Goal: Information Seeking & Learning: Compare options

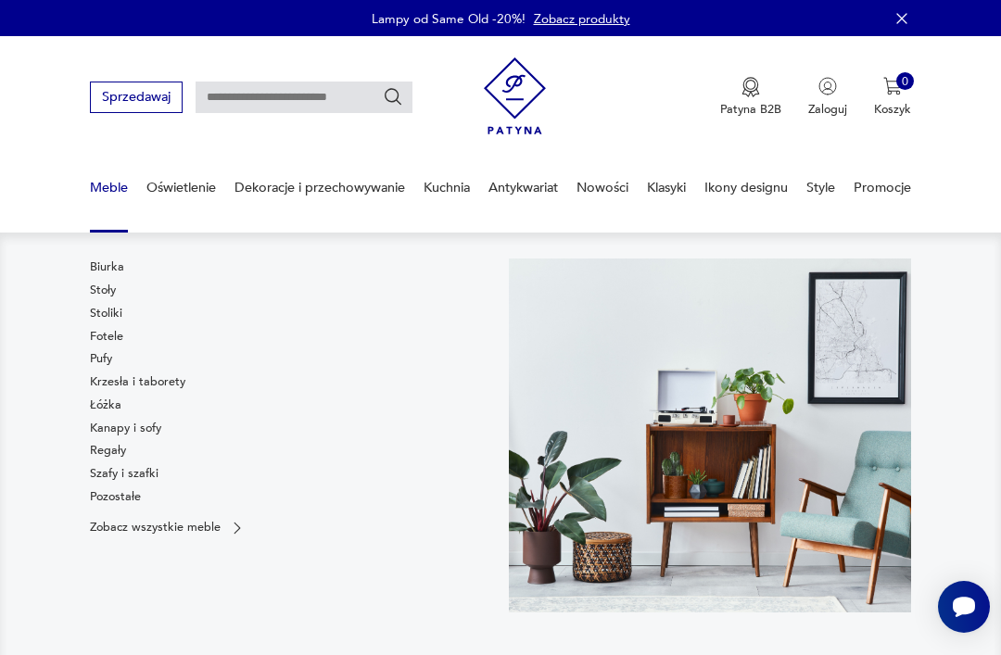
click at [138, 471] on link "Szafy i szafki" at bounding box center [124, 473] width 69 height 17
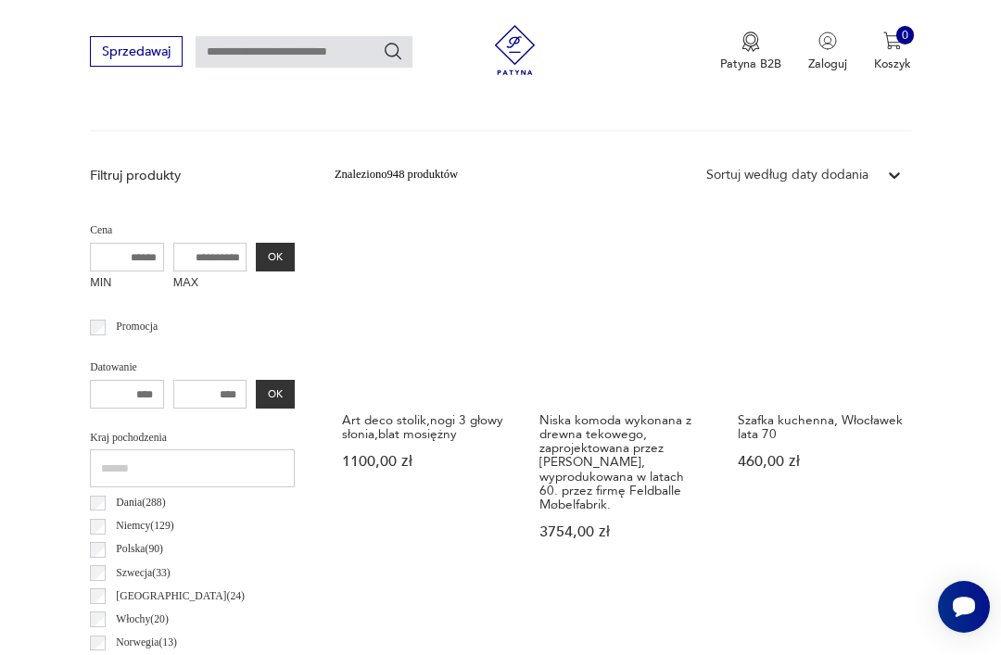
scroll to position [504, 0]
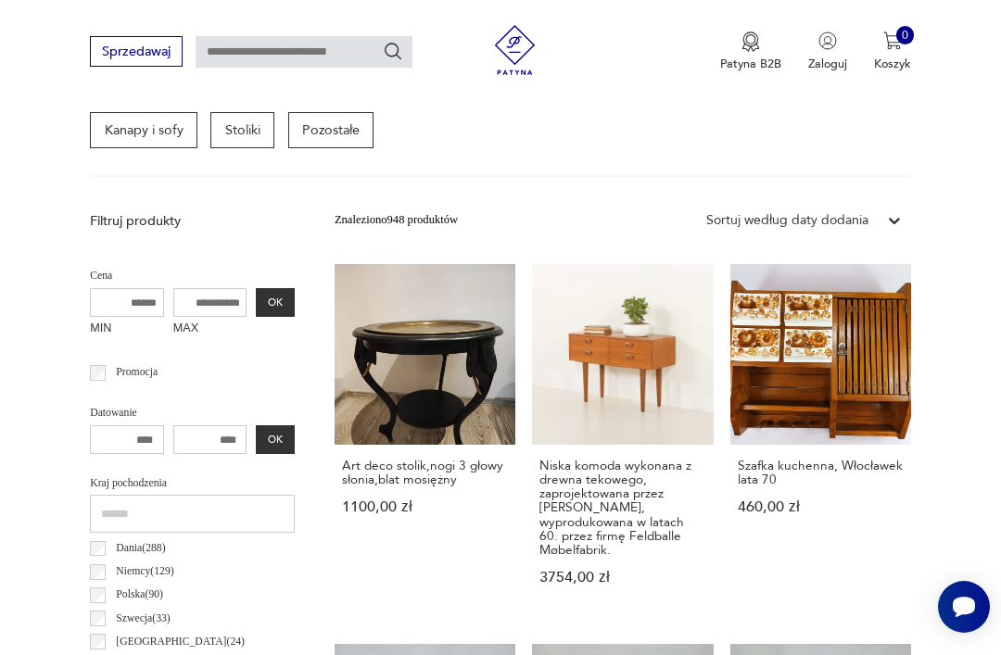
click at [283, 58] on input "text" at bounding box center [304, 52] width 217 height 32
type input "**********"
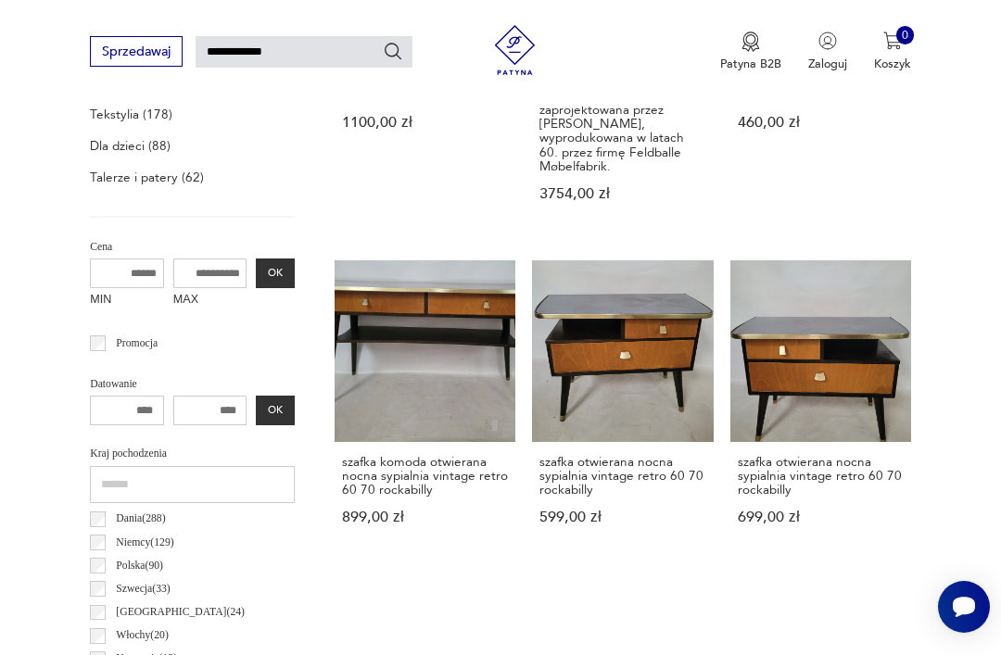
type input "**********"
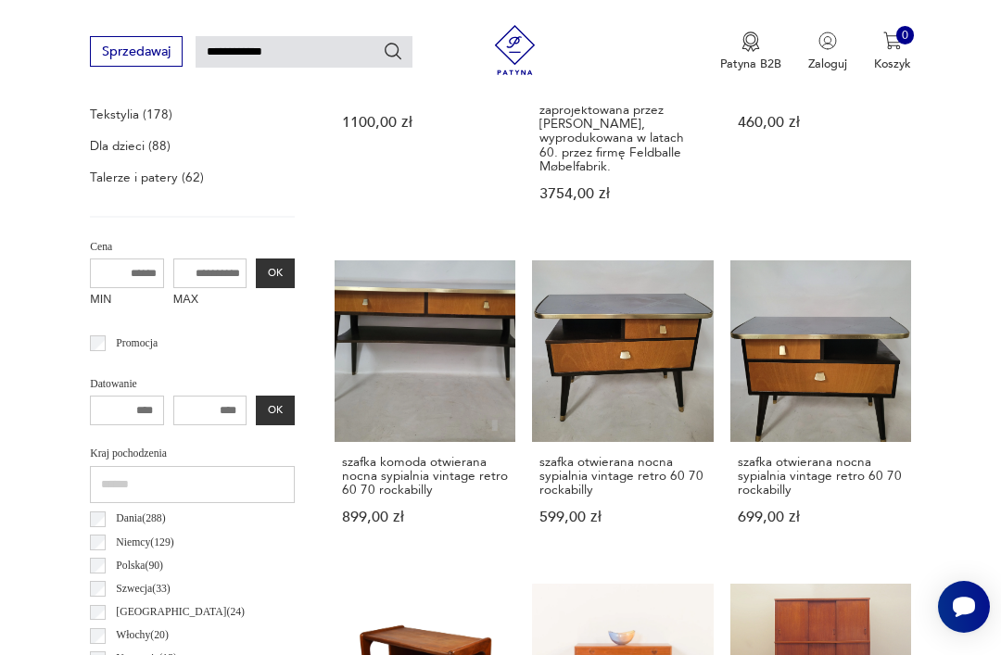
type input "**********"
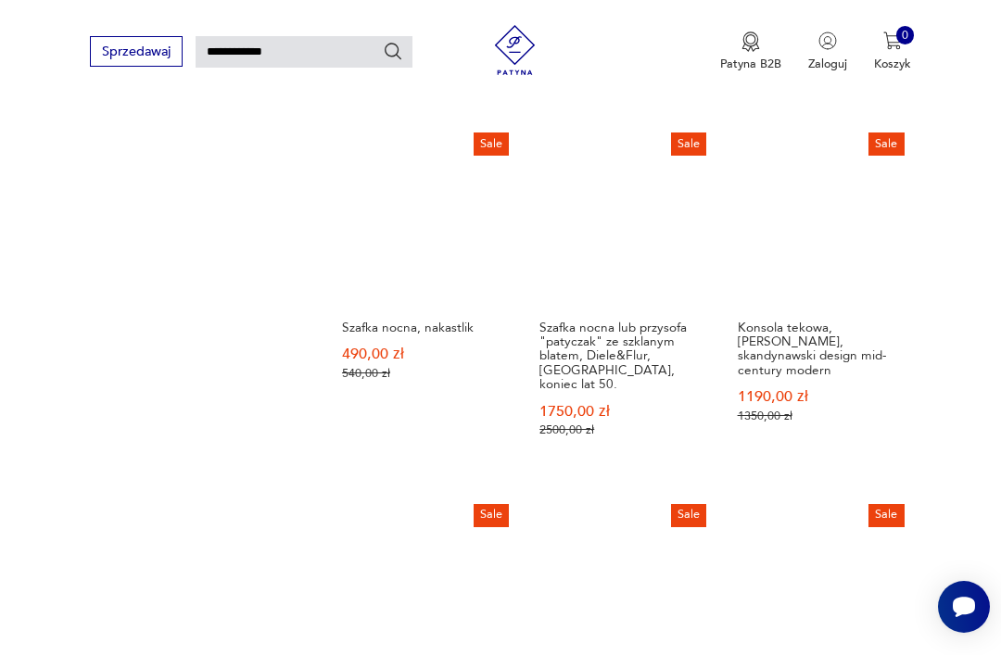
scroll to position [1196, 0]
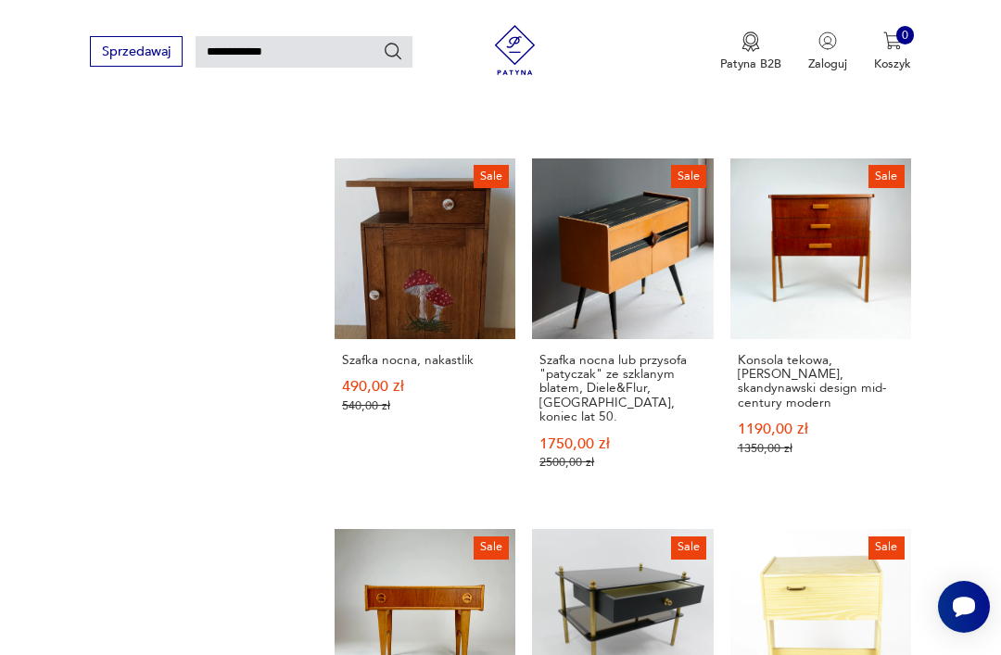
click at [395, 367] on h3 "Szafka nocna, nakastlik" at bounding box center [425, 360] width 166 height 14
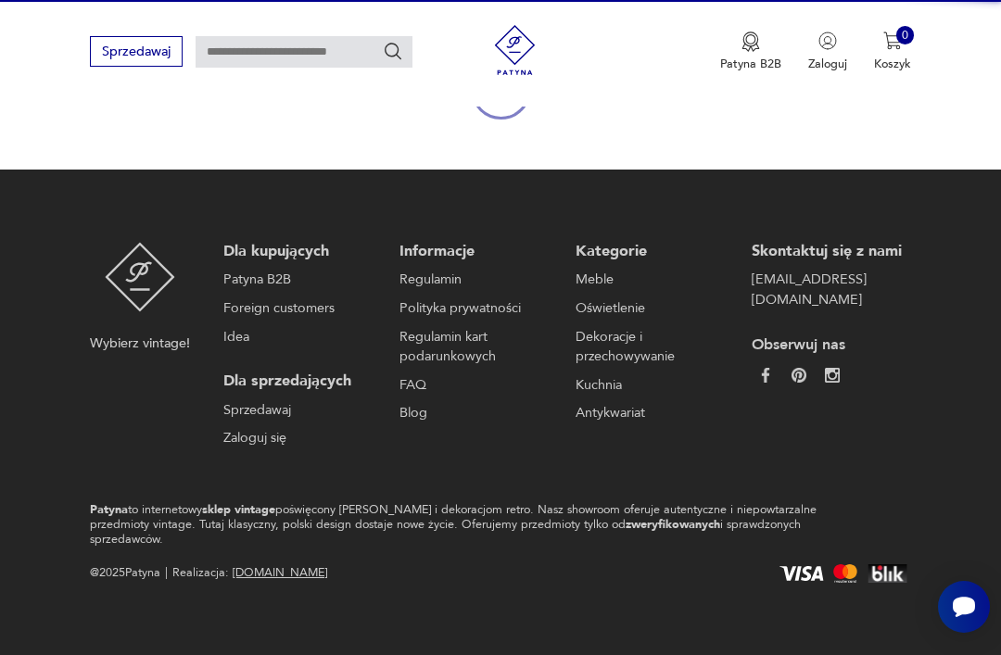
scroll to position [220, 0]
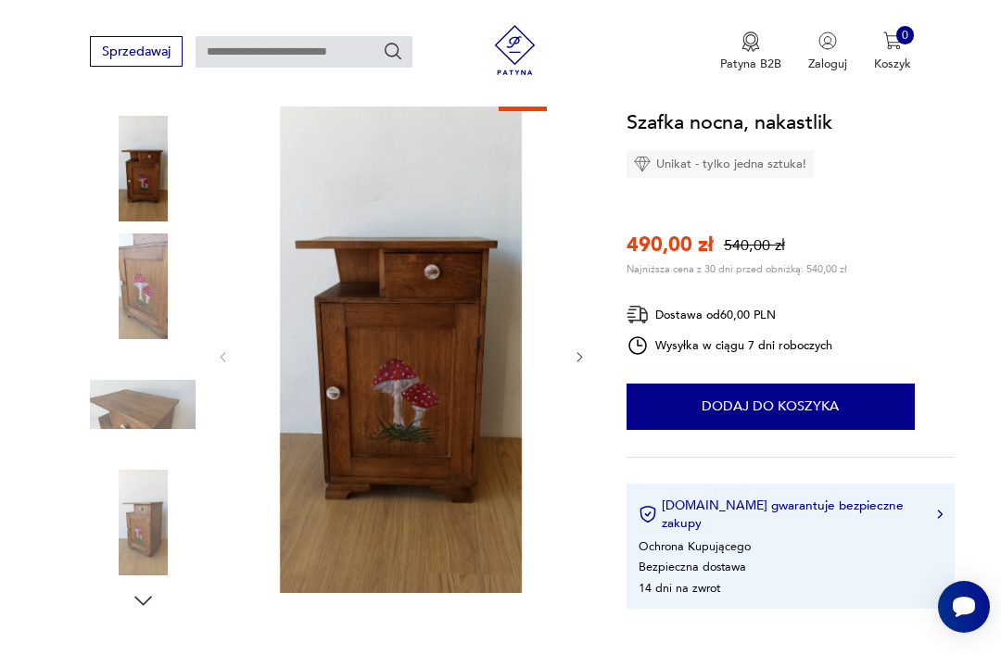
click at [579, 355] on icon "button" at bounding box center [580, 357] width 14 height 14
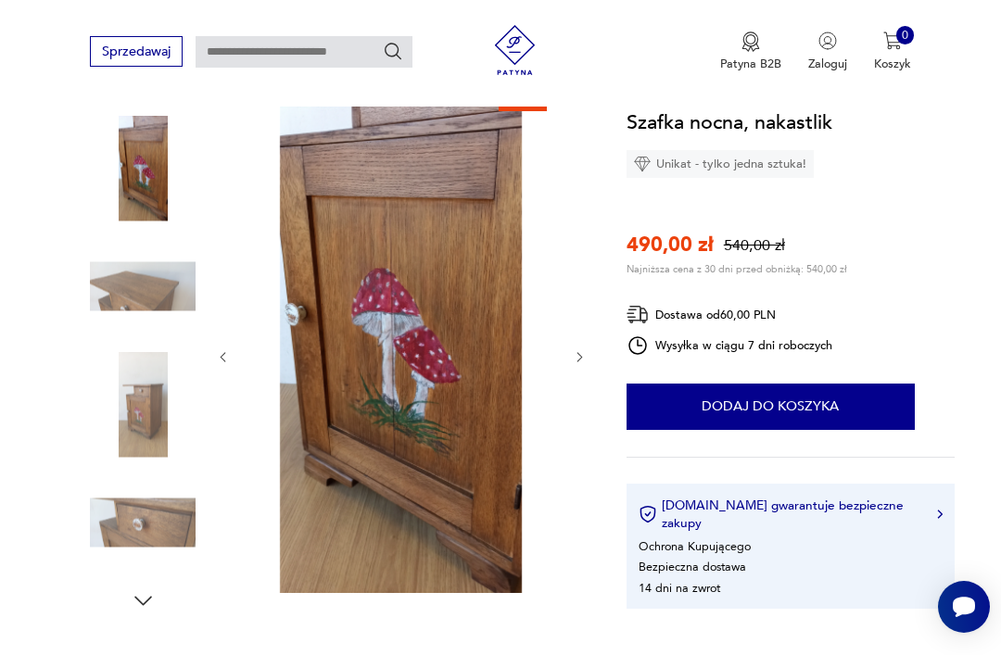
click at [586, 355] on icon "button" at bounding box center [580, 357] width 14 height 14
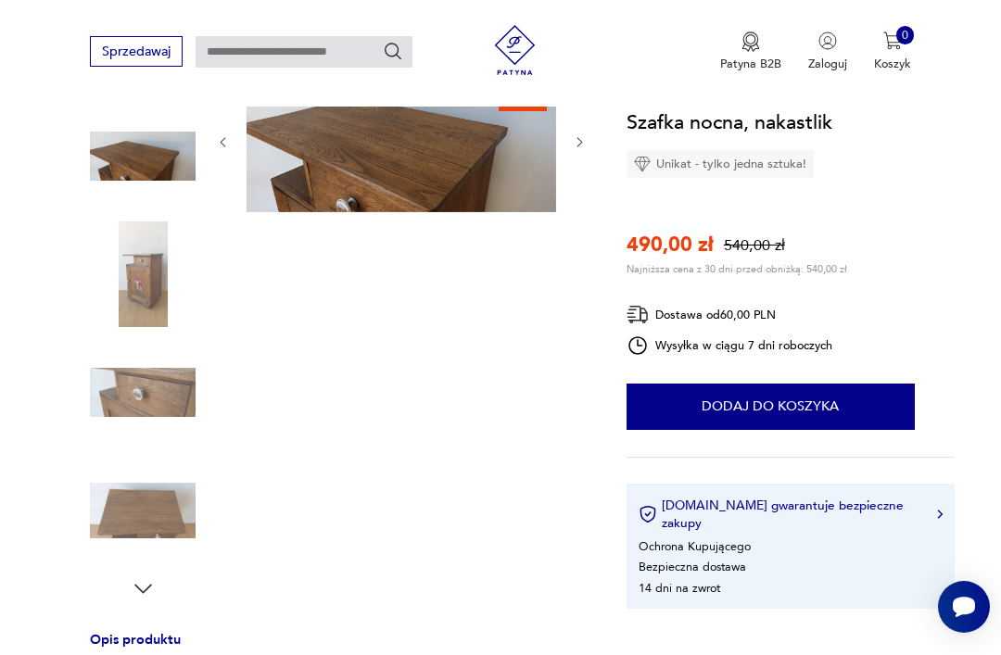
click at [153, 307] on img at bounding box center [143, 274] width 106 height 106
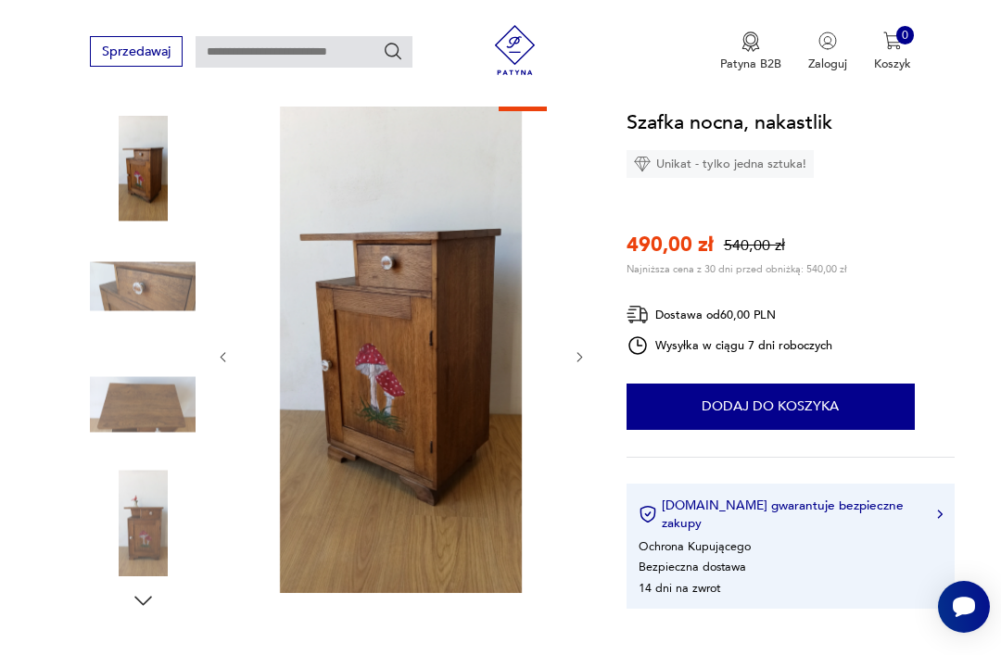
click at [159, 393] on img at bounding box center [143, 405] width 106 height 106
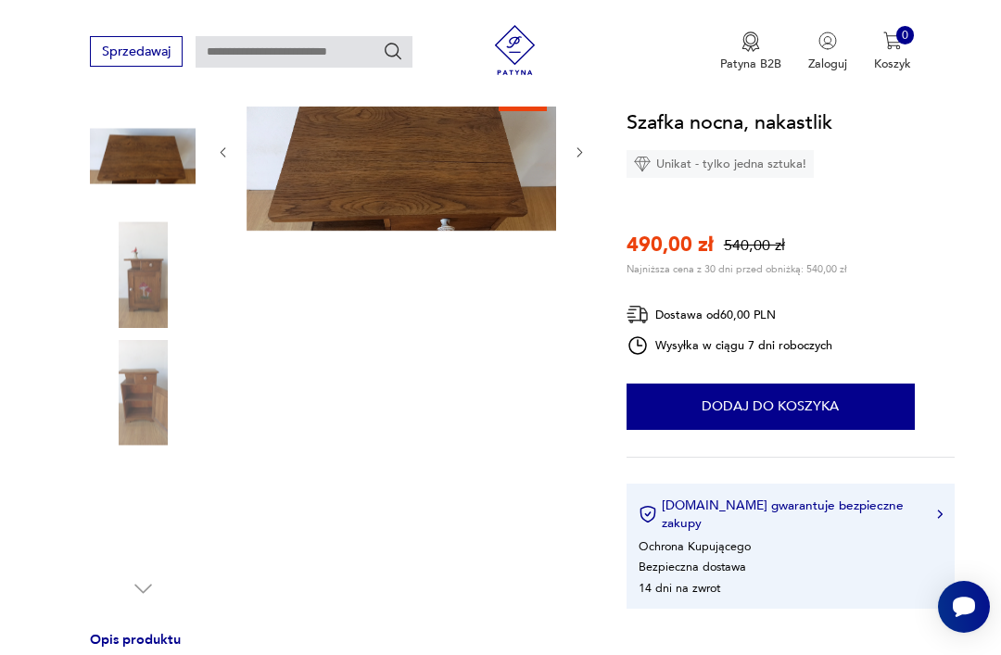
click at [156, 415] on img at bounding box center [143, 393] width 106 height 106
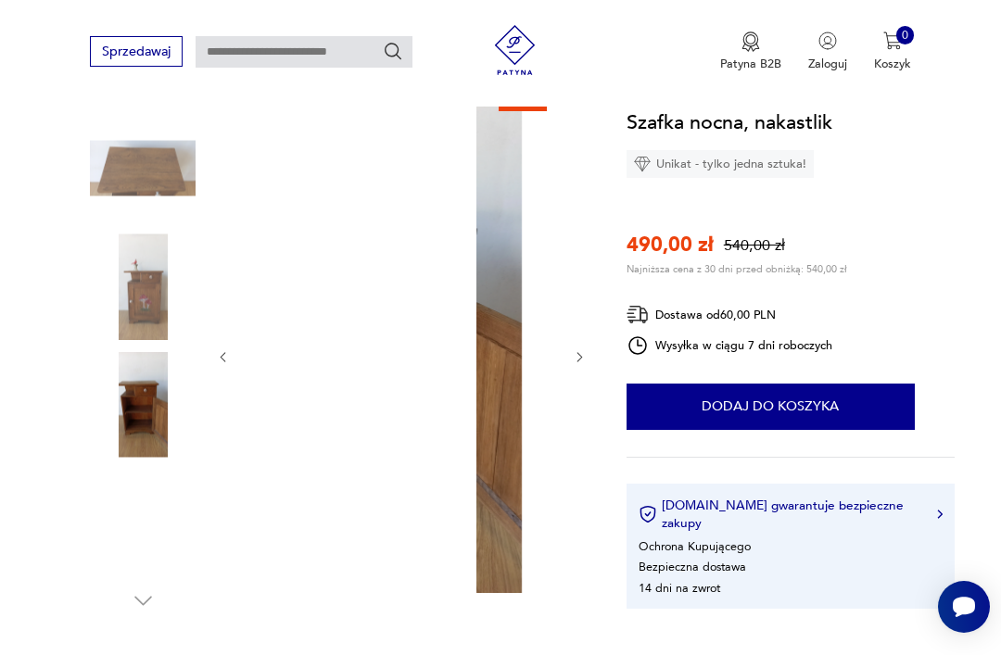
click at [157, 542] on img at bounding box center [143, 523] width 106 height 106
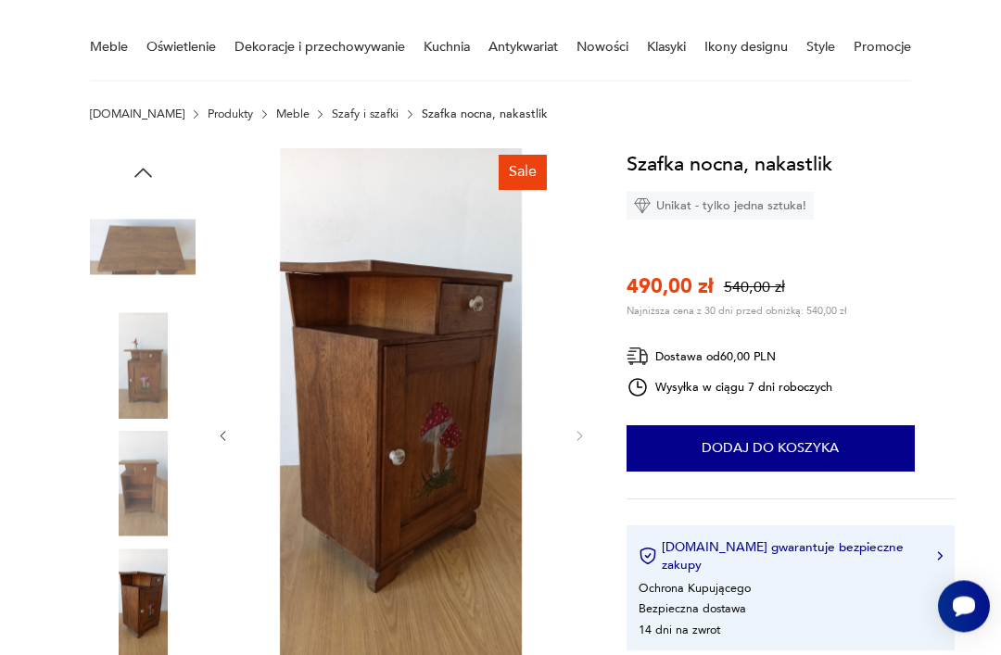
scroll to position [0, 0]
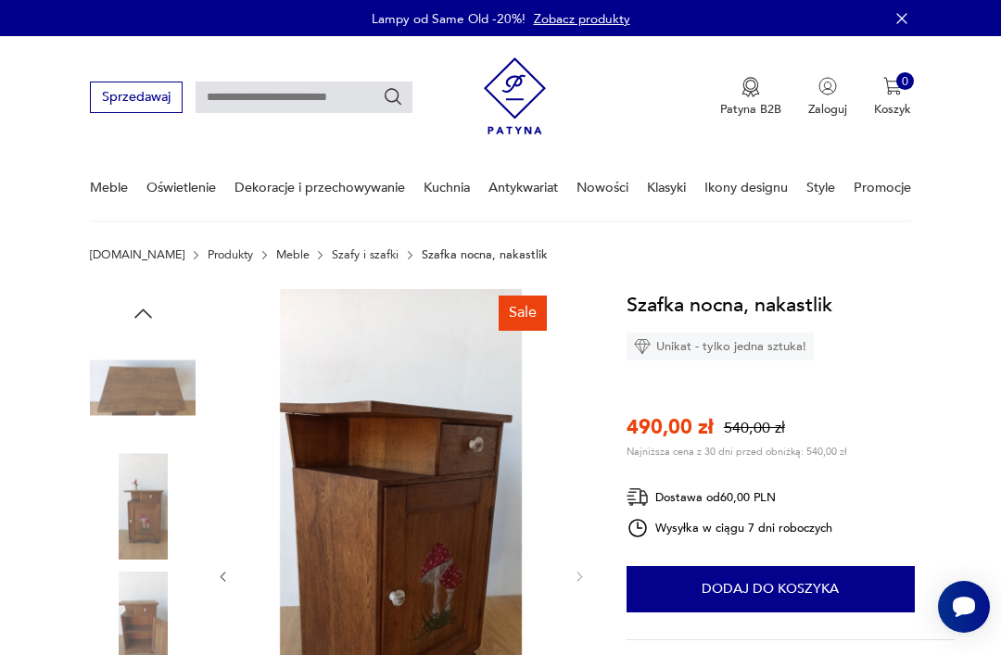
type input "**********"
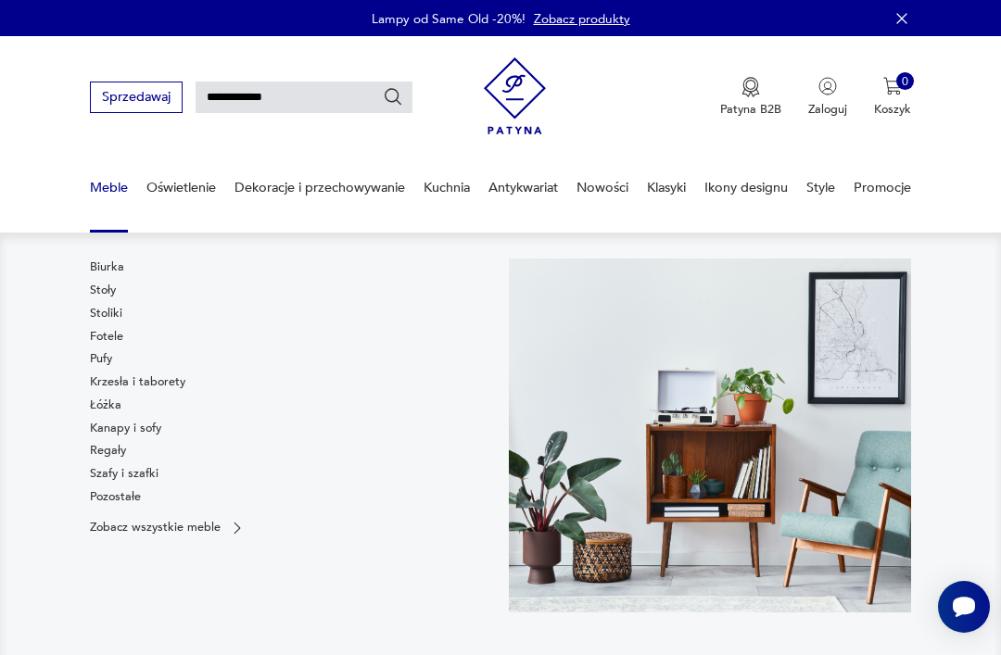
click at [115, 339] on link "Fotele" at bounding box center [106, 336] width 33 height 17
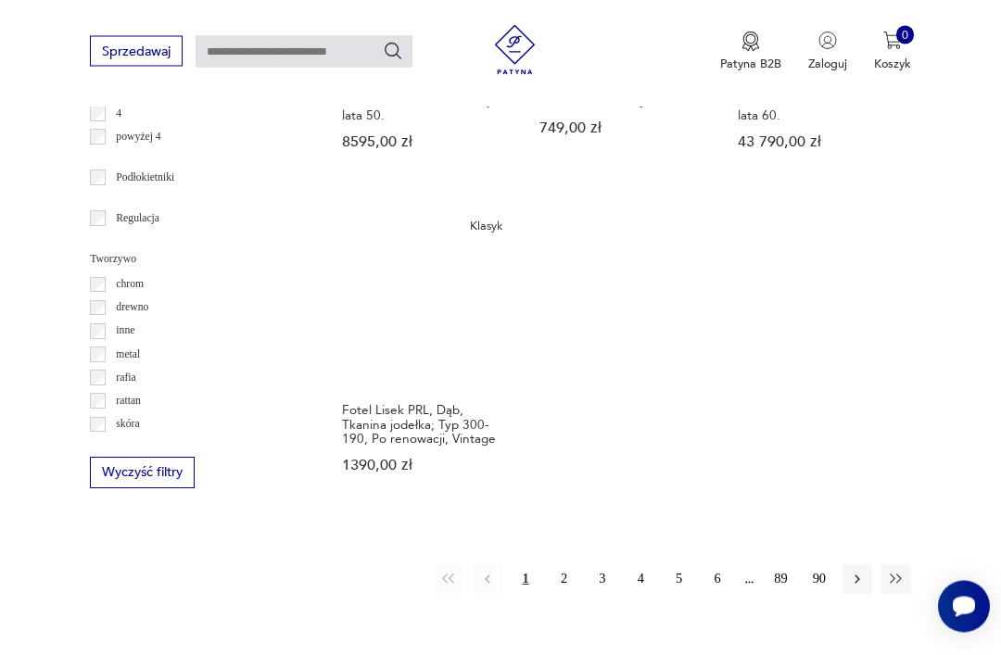
scroll to position [2262, 0]
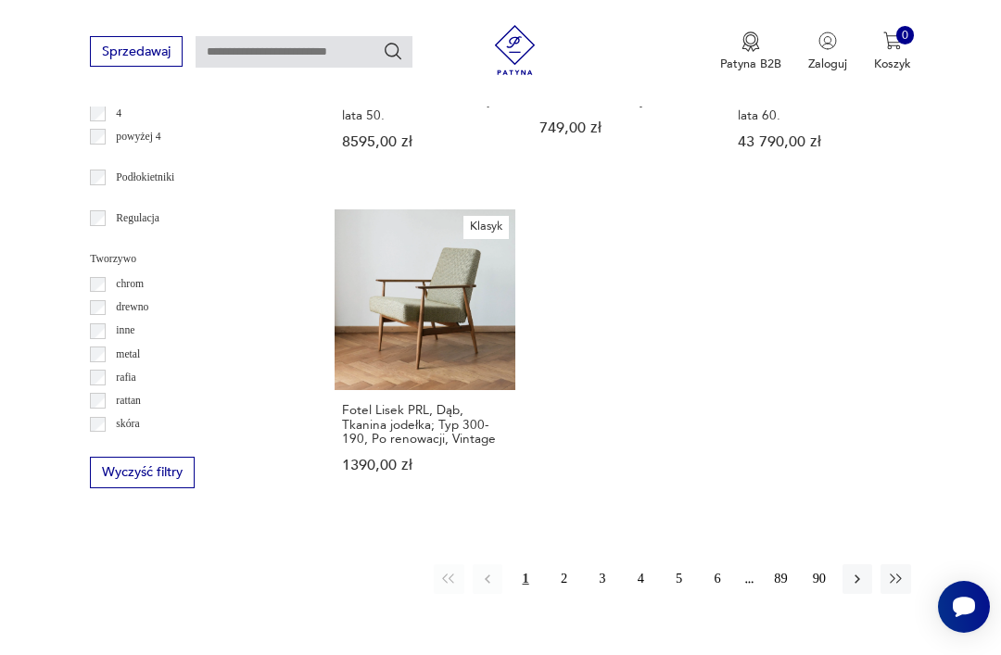
click at [564, 594] on button "2" at bounding box center [564, 579] width 30 height 30
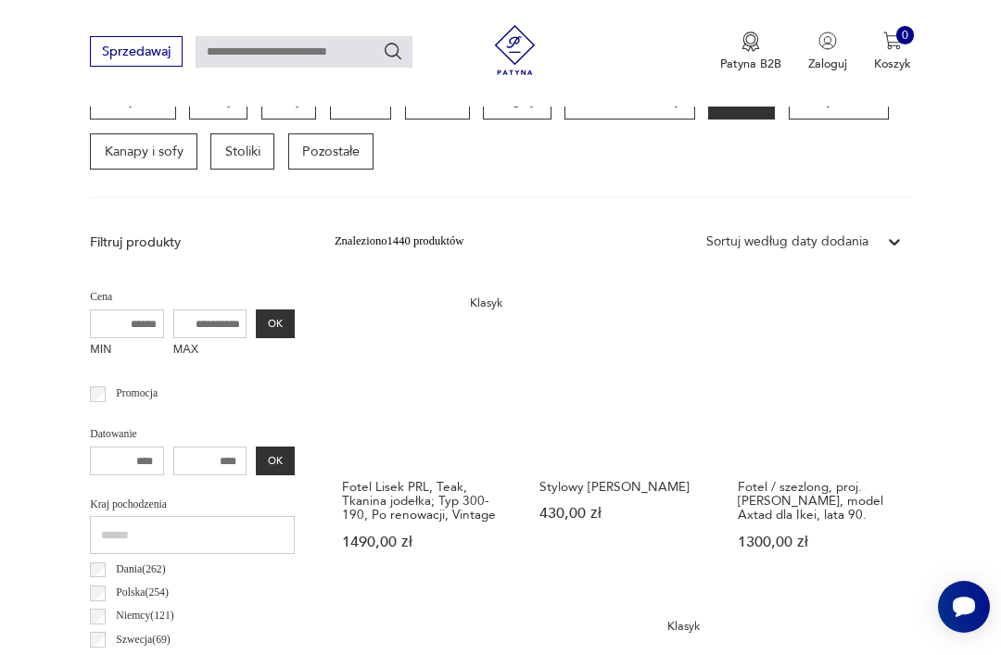
scroll to position [462, 0]
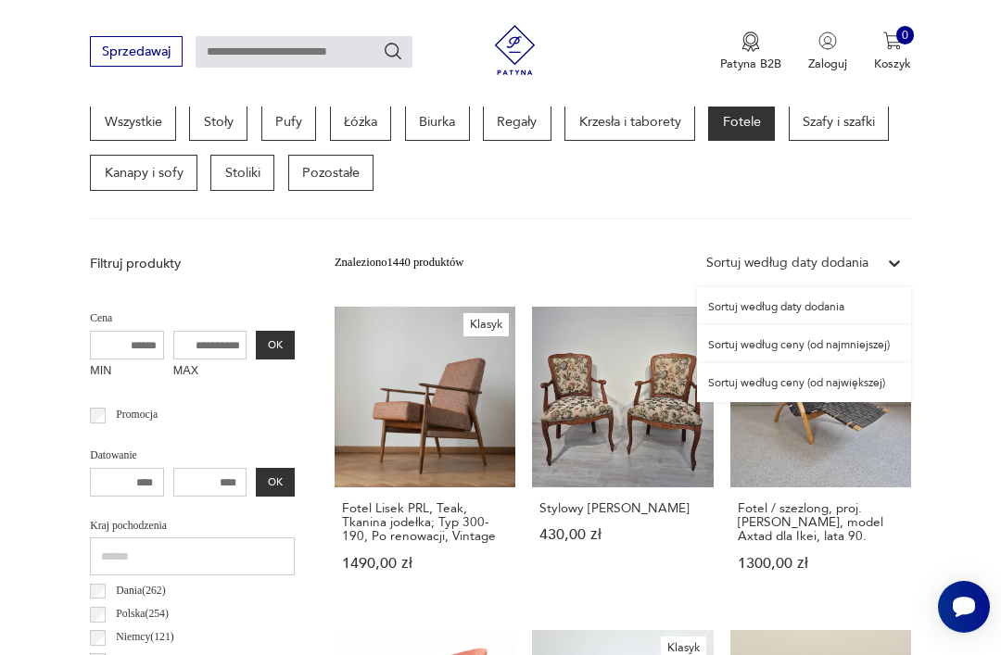
click at [845, 341] on div "Sortuj według ceny (od najmniejszej)" at bounding box center [804, 344] width 214 height 38
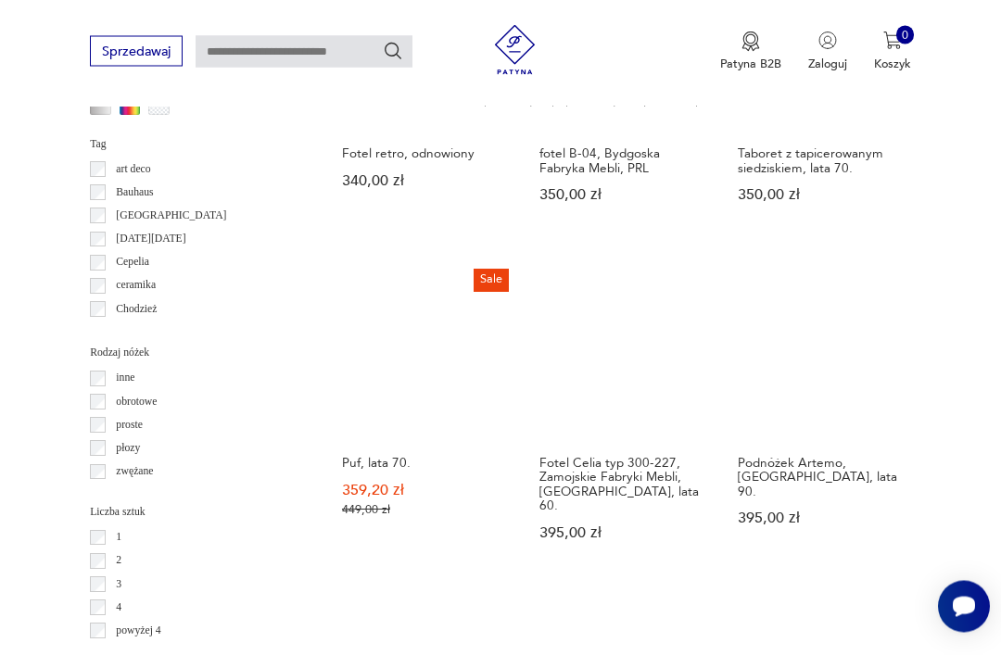
scroll to position [1783, 0]
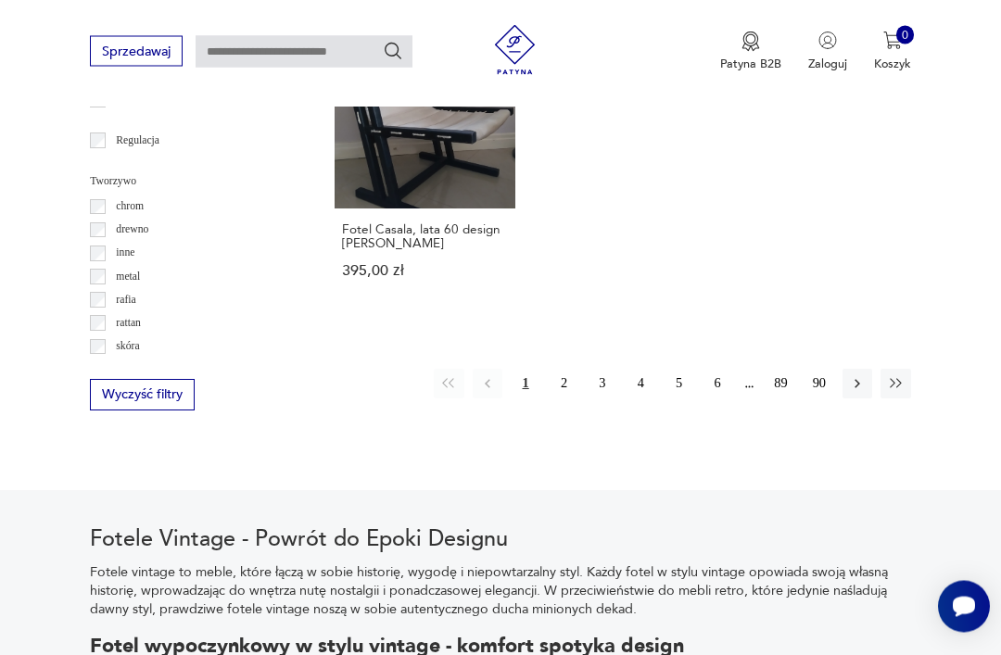
click at [563, 399] on button "2" at bounding box center [564, 385] width 30 height 30
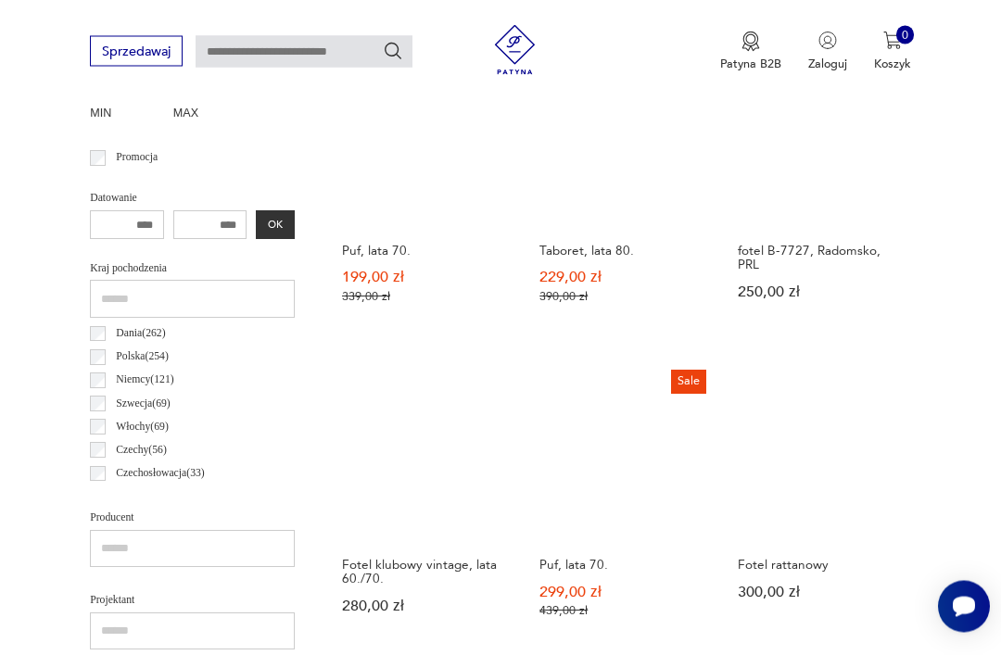
scroll to position [428, 0]
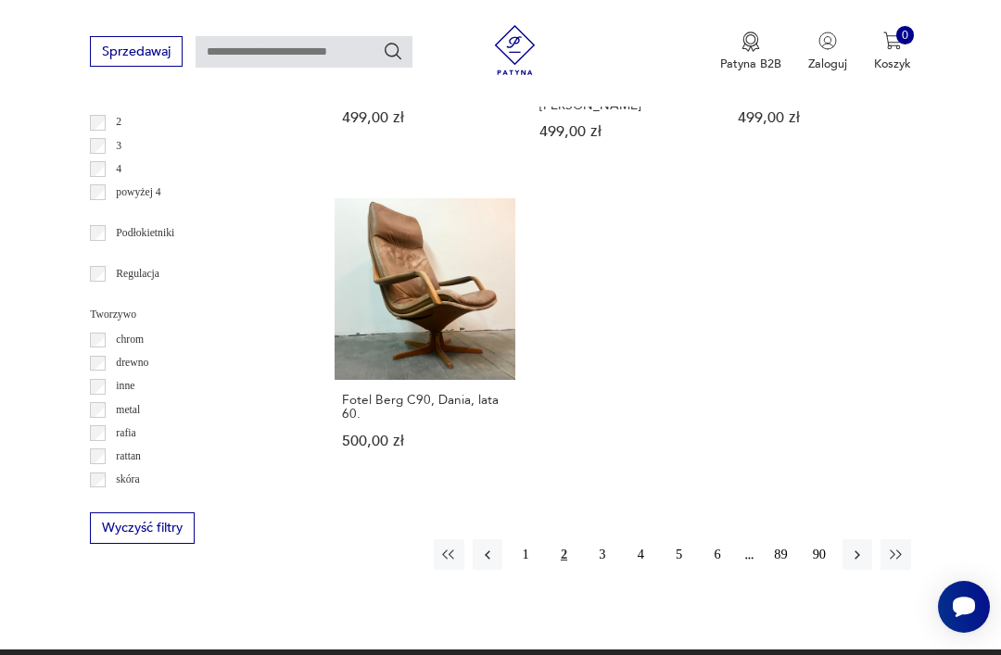
click at [607, 569] on button "3" at bounding box center [603, 554] width 30 height 30
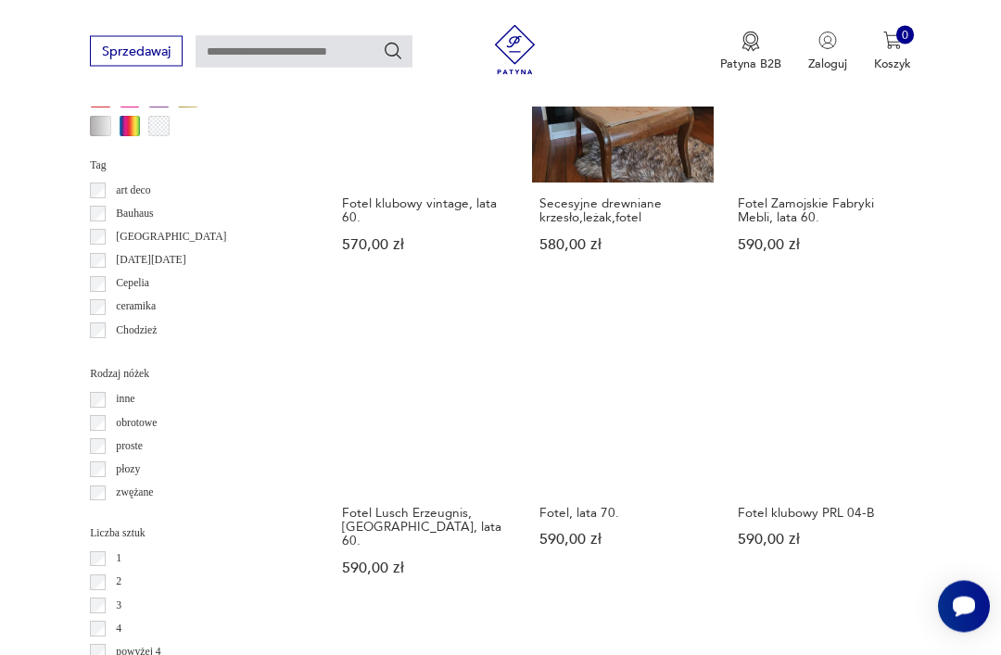
scroll to position [1747, 0]
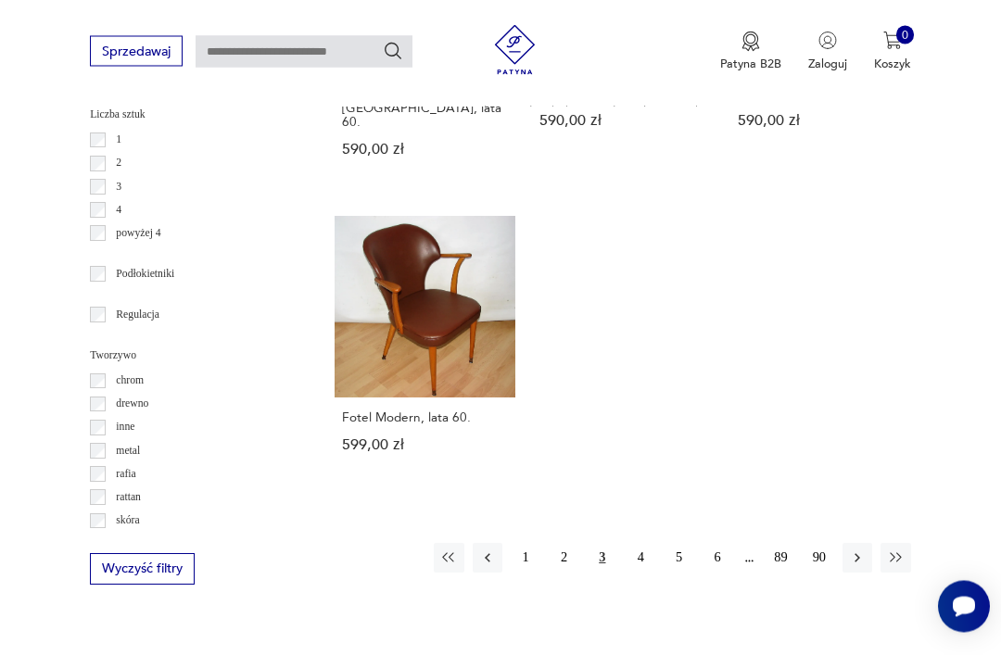
click at [641, 574] on button "4" at bounding box center [641, 559] width 30 height 30
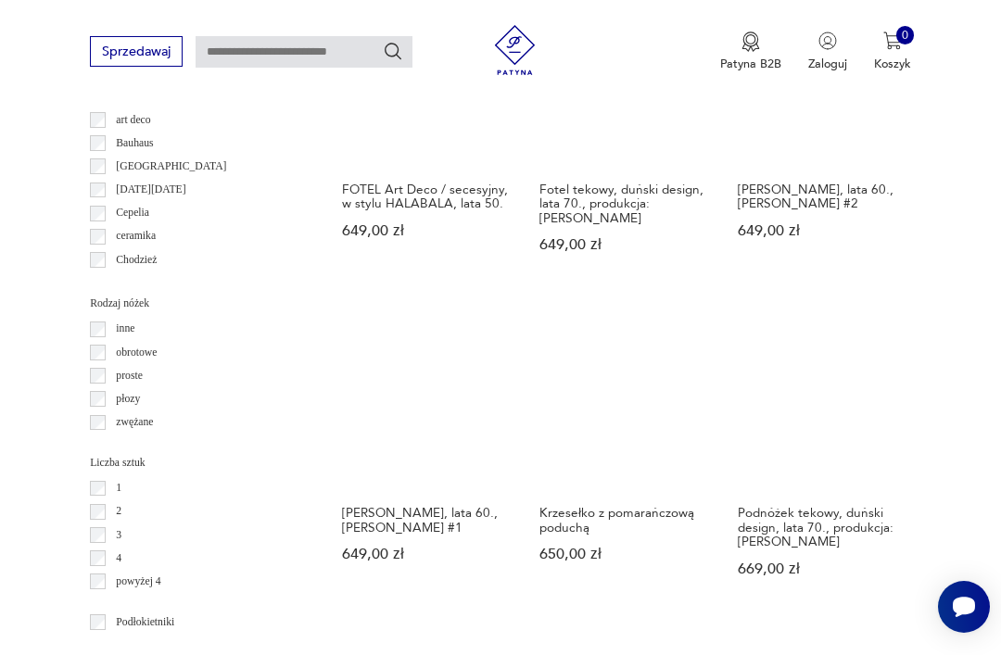
scroll to position [1883, 0]
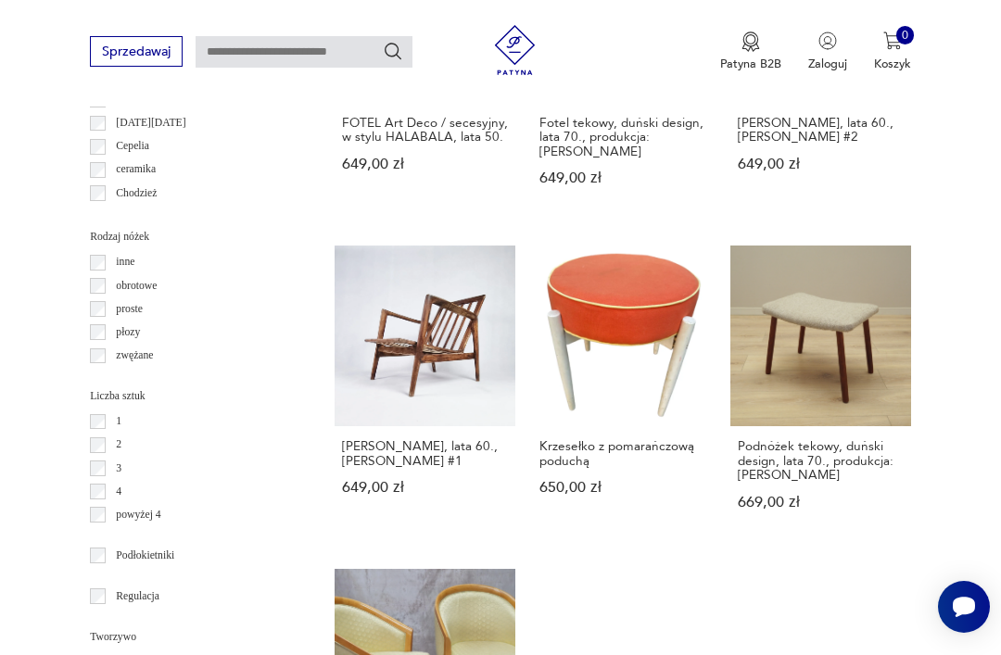
click at [388, 457] on h3 "[PERSON_NAME], lata 60., [PERSON_NAME] #1" at bounding box center [425, 453] width 166 height 29
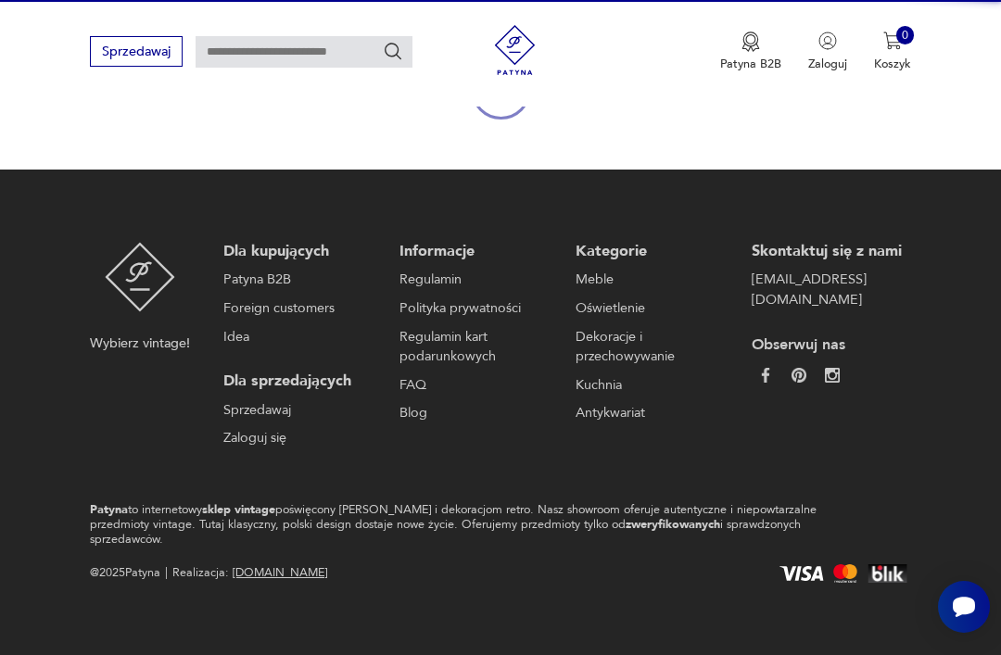
scroll to position [160, 0]
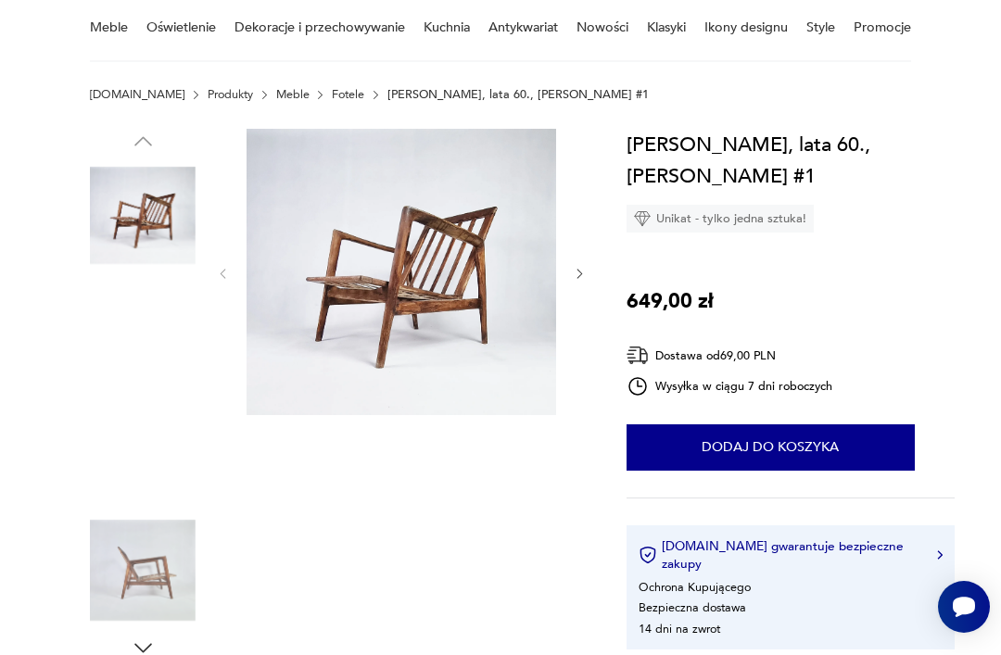
click at [133, 346] on img at bounding box center [143, 334] width 106 height 106
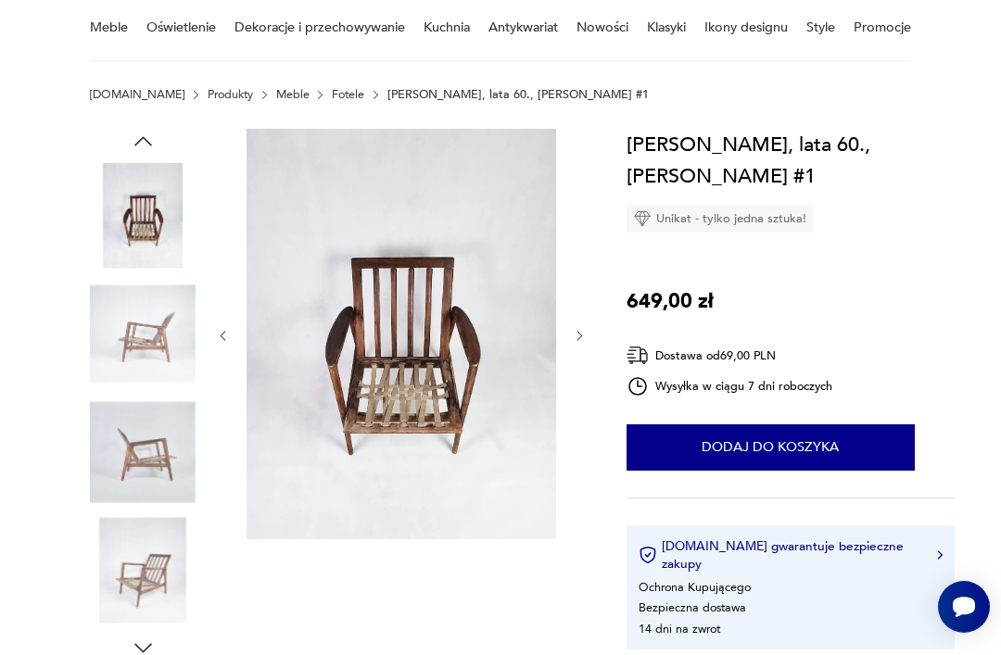
click at [153, 386] on img at bounding box center [143, 334] width 106 height 106
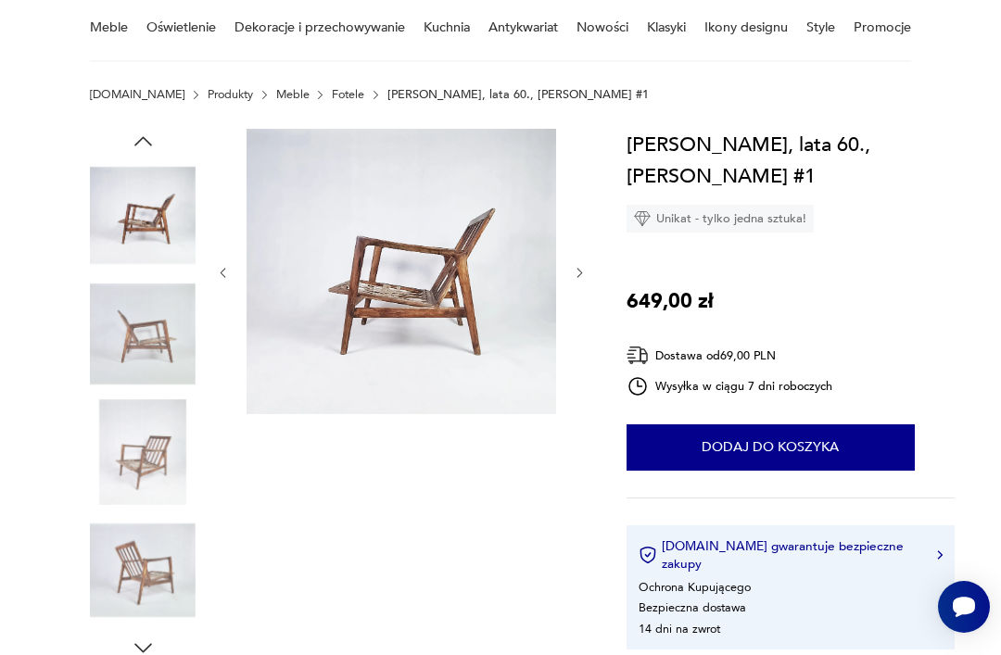
click at [166, 406] on img at bounding box center [143, 452] width 106 height 106
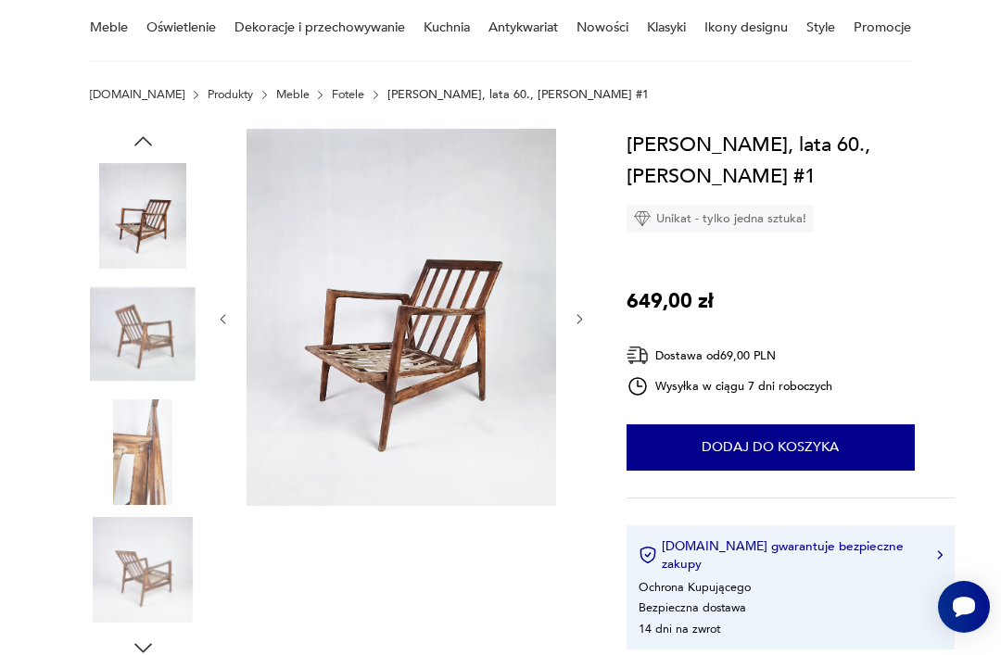
click at [155, 469] on img at bounding box center [143, 452] width 106 height 106
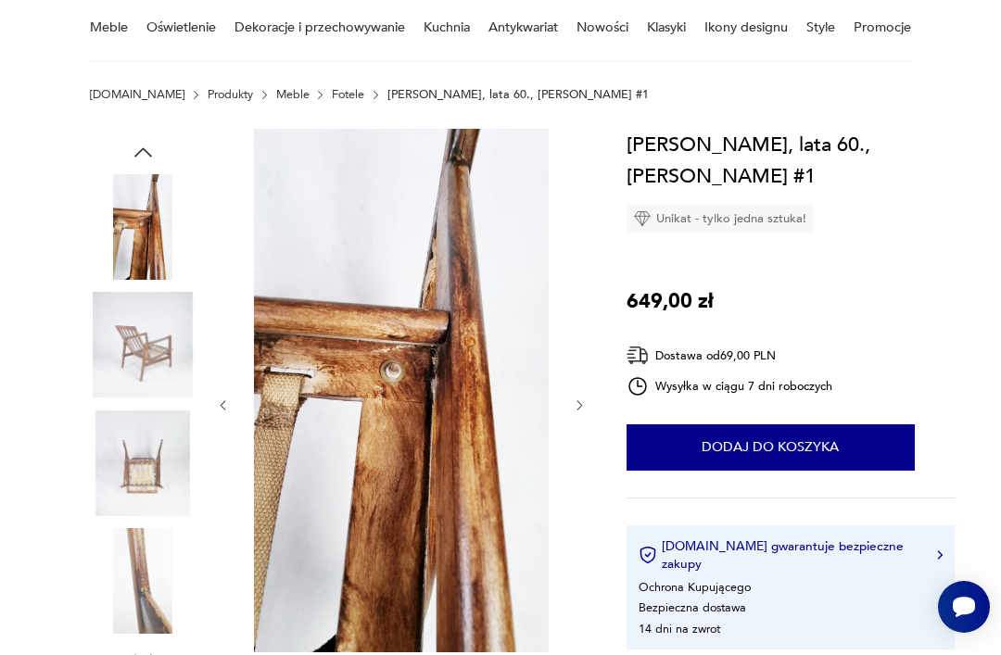
click at [147, 474] on img at bounding box center [143, 464] width 106 height 106
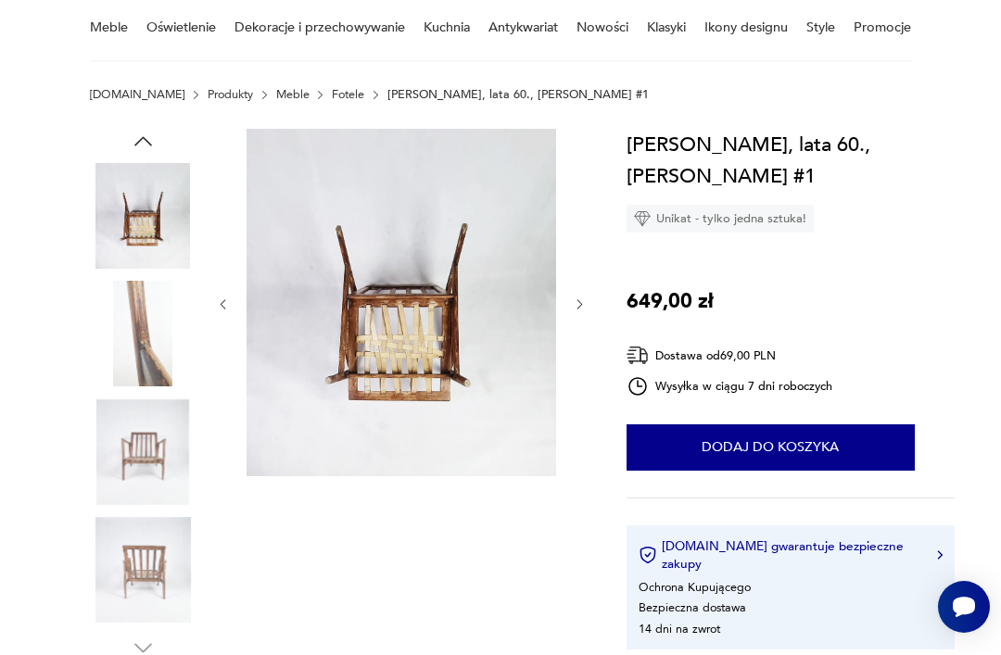
click at [140, 538] on img at bounding box center [143, 570] width 106 height 106
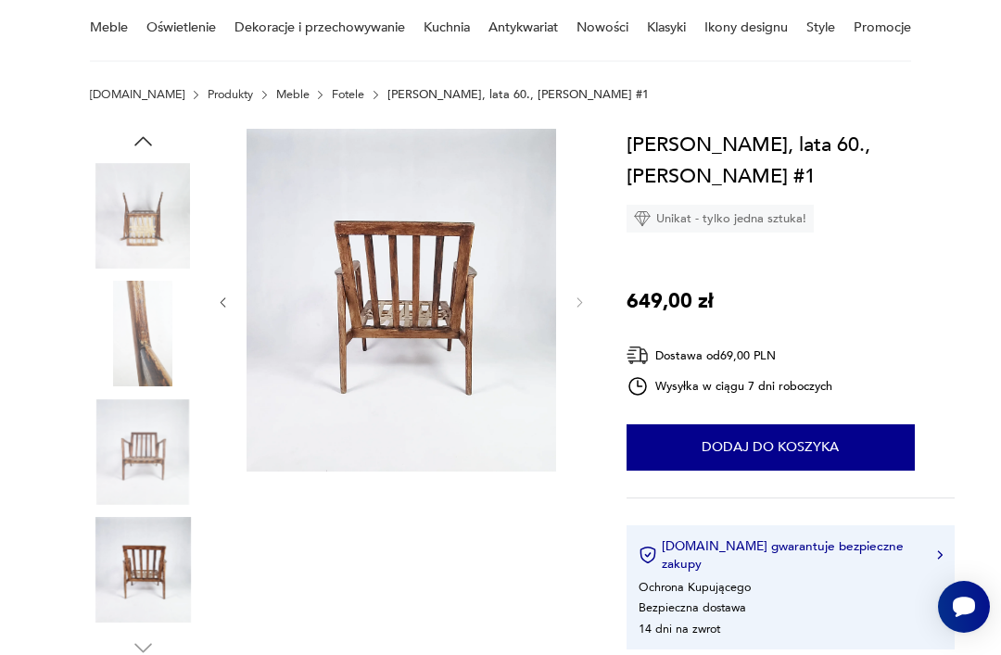
click at [142, 587] on img at bounding box center [143, 570] width 106 height 106
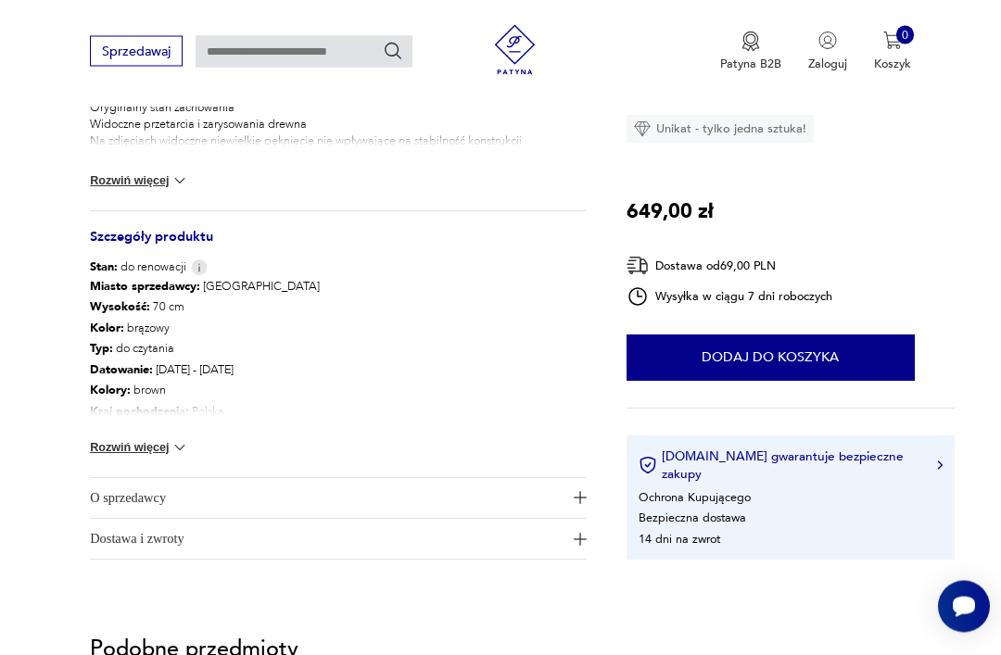
scroll to position [858, 0]
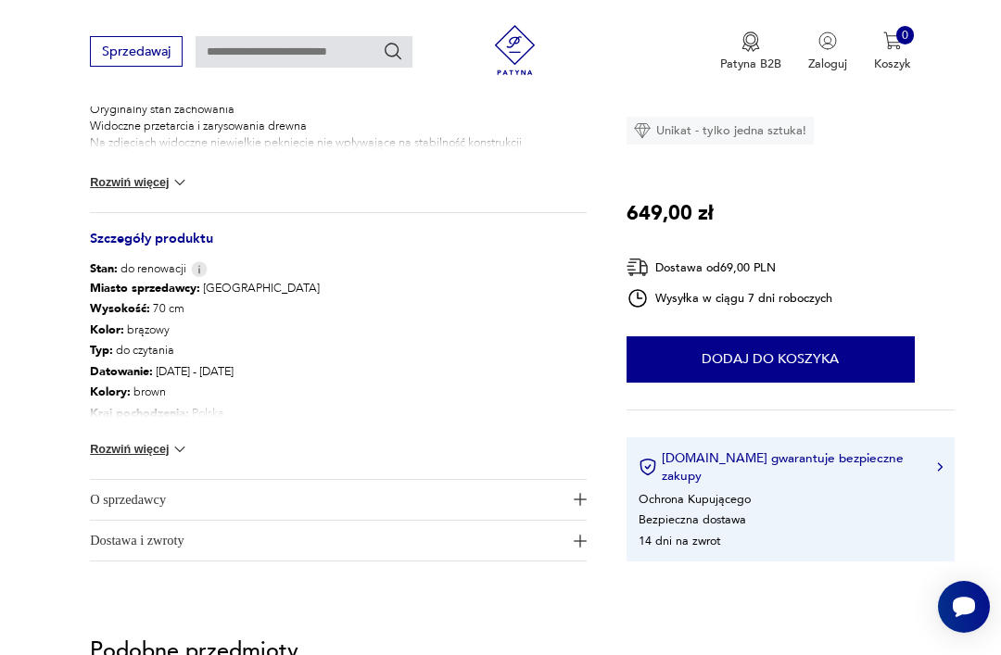
click at [181, 449] on img at bounding box center [180, 449] width 19 height 19
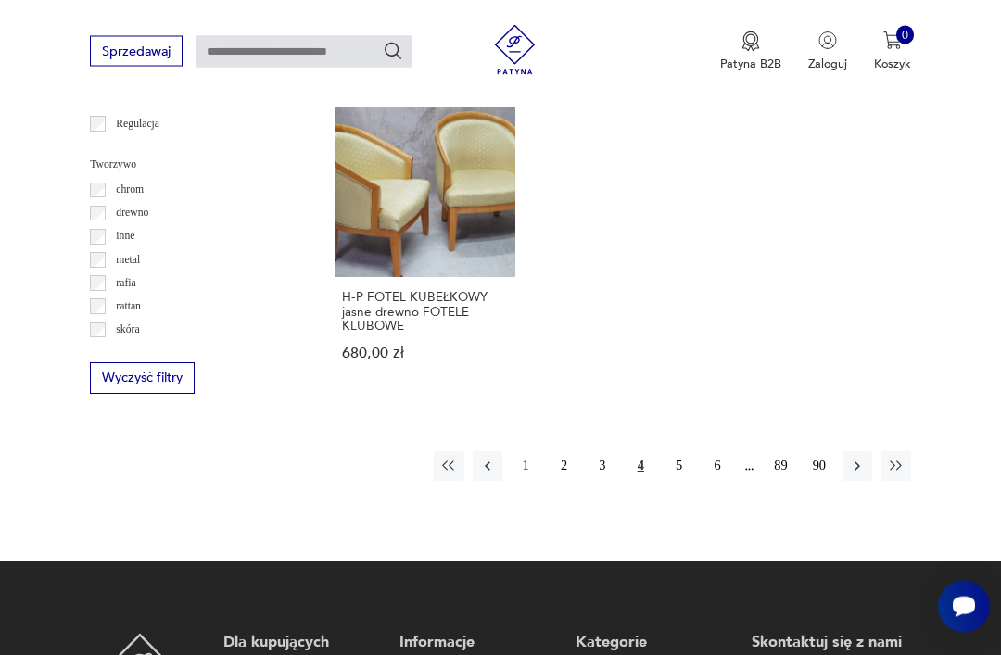
scroll to position [2330, 0]
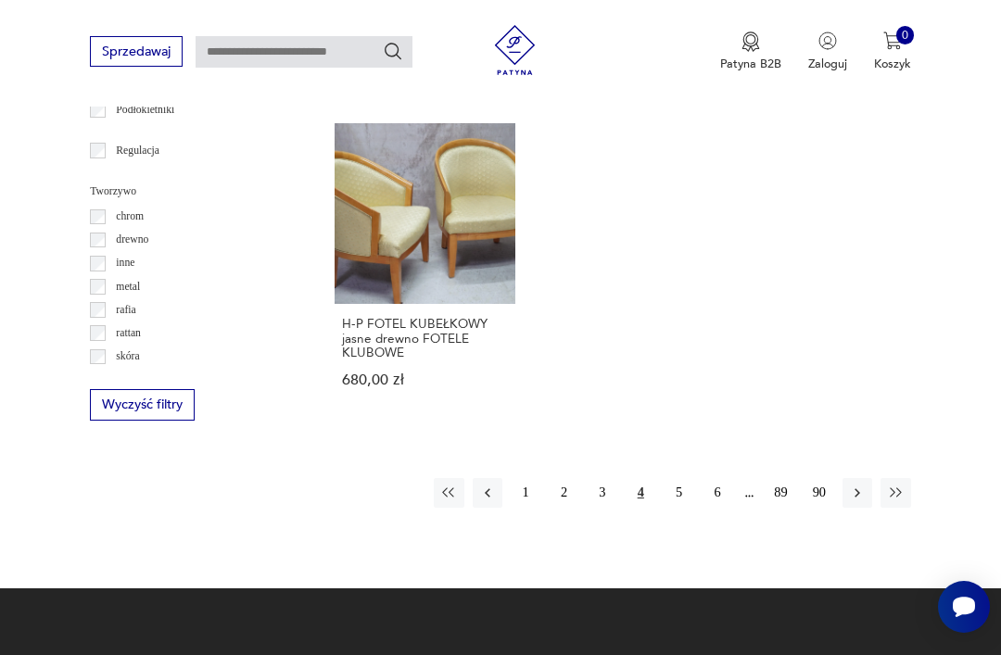
click at [680, 504] on button "5" at bounding box center [679, 493] width 30 height 30
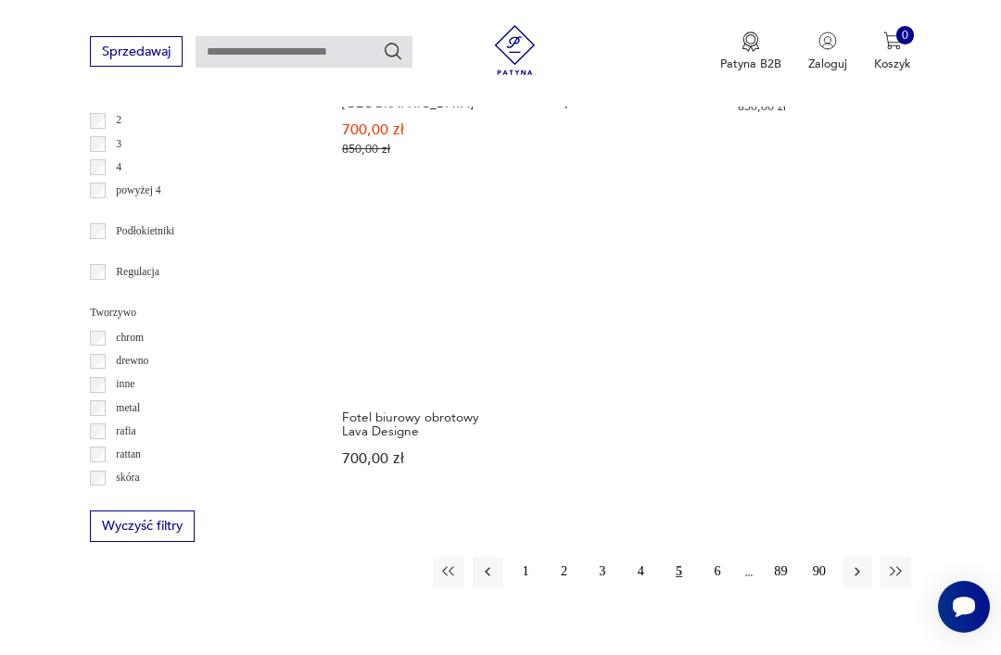
scroll to position [2210, 0]
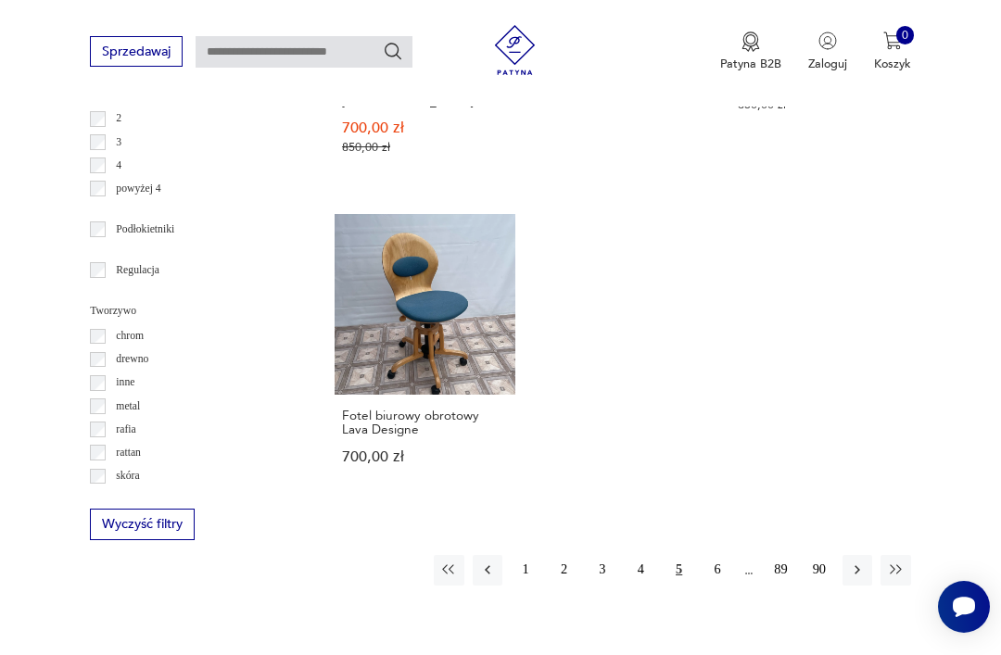
click at [716, 585] on button "6" at bounding box center [717, 570] width 30 height 30
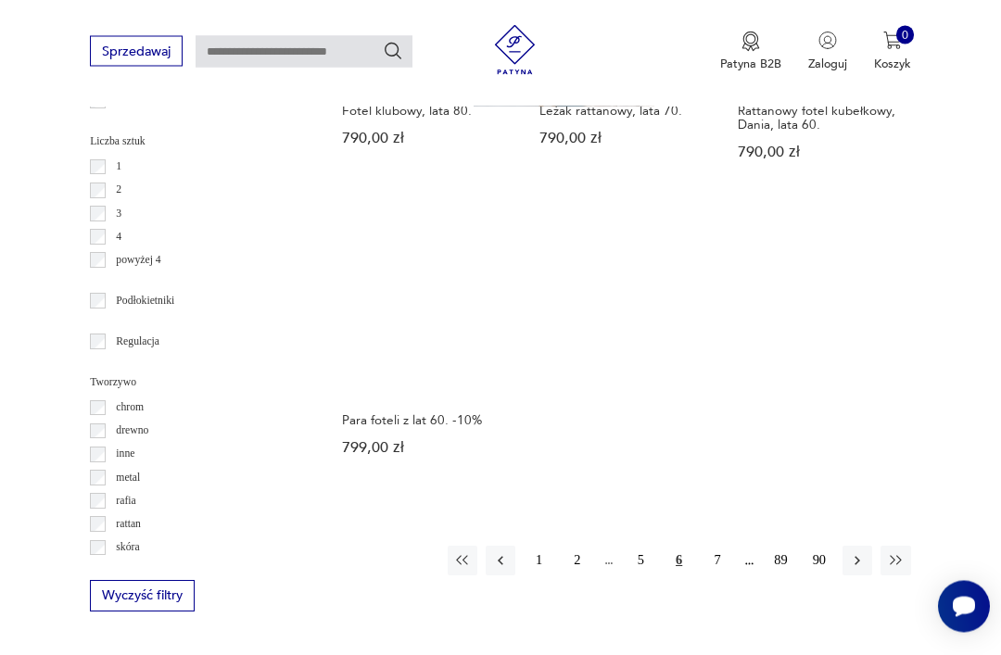
scroll to position [2139, 0]
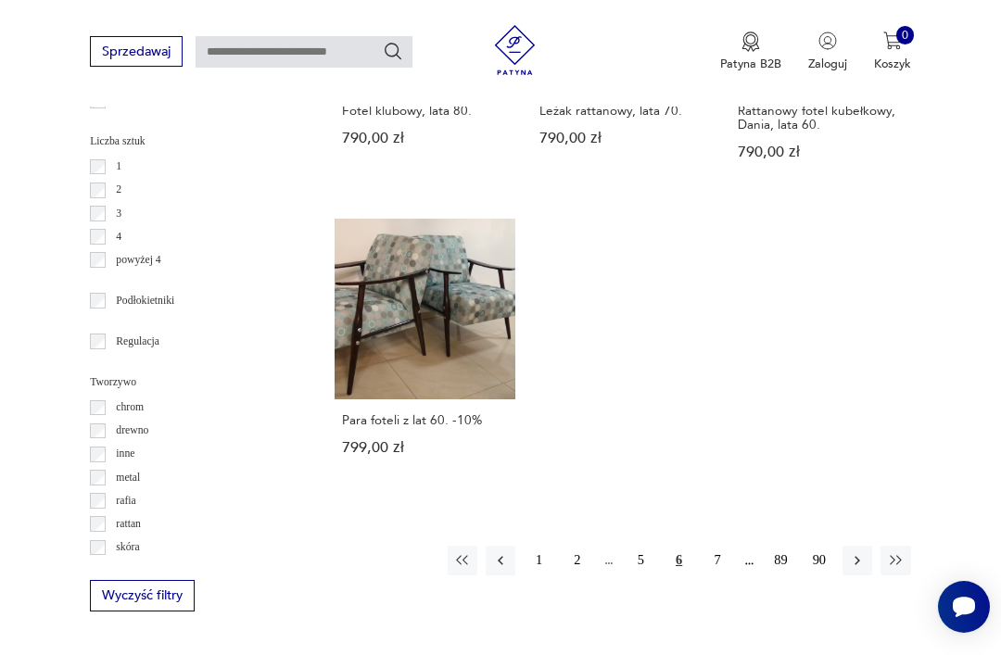
click at [721, 576] on button "7" at bounding box center [717, 561] width 30 height 30
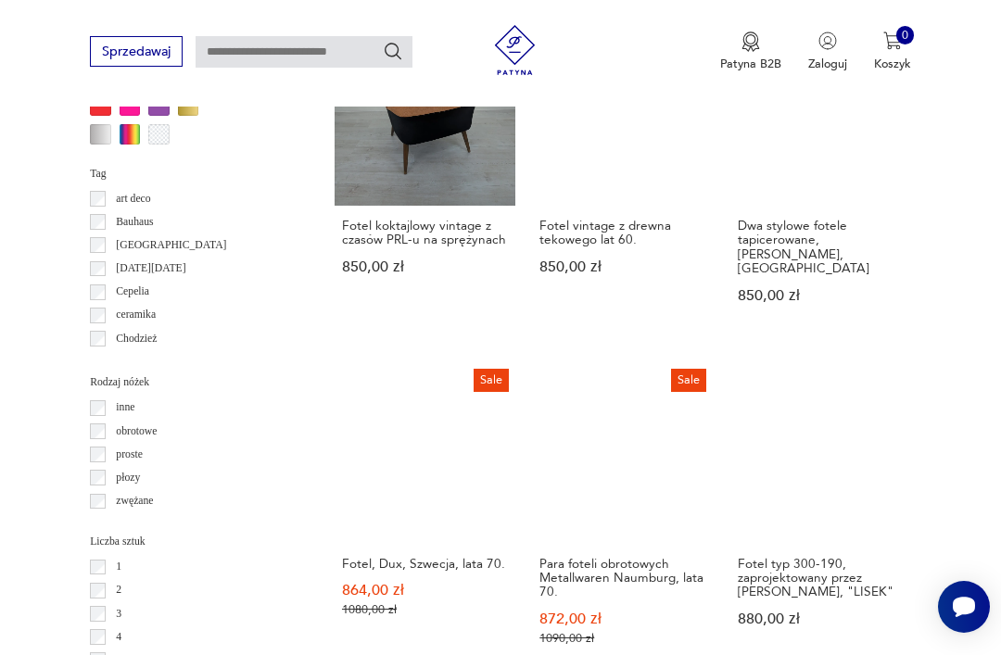
scroll to position [1749, 0]
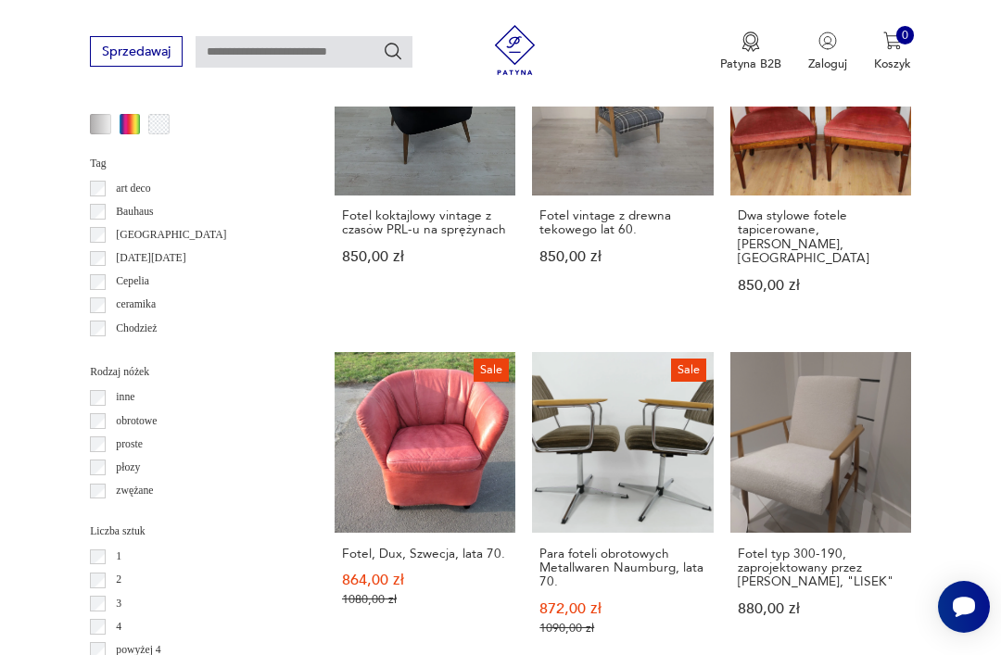
click at [598, 589] on h3 "Para foteli obrotowych Metallwaren Naumburg, lata 70." at bounding box center [622, 568] width 166 height 43
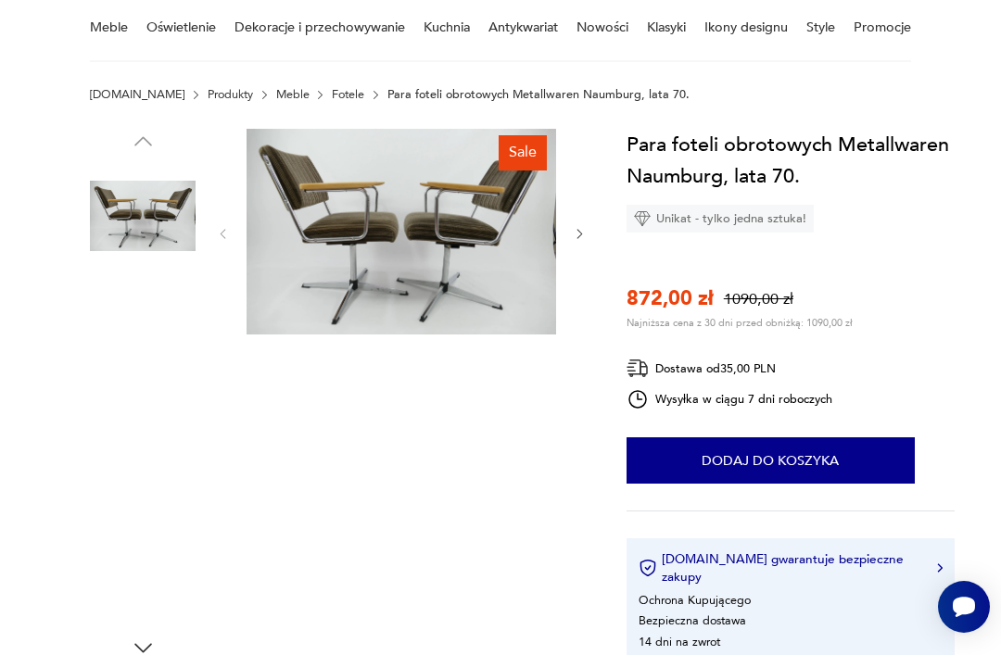
click at [156, 345] on img at bounding box center [143, 334] width 106 height 106
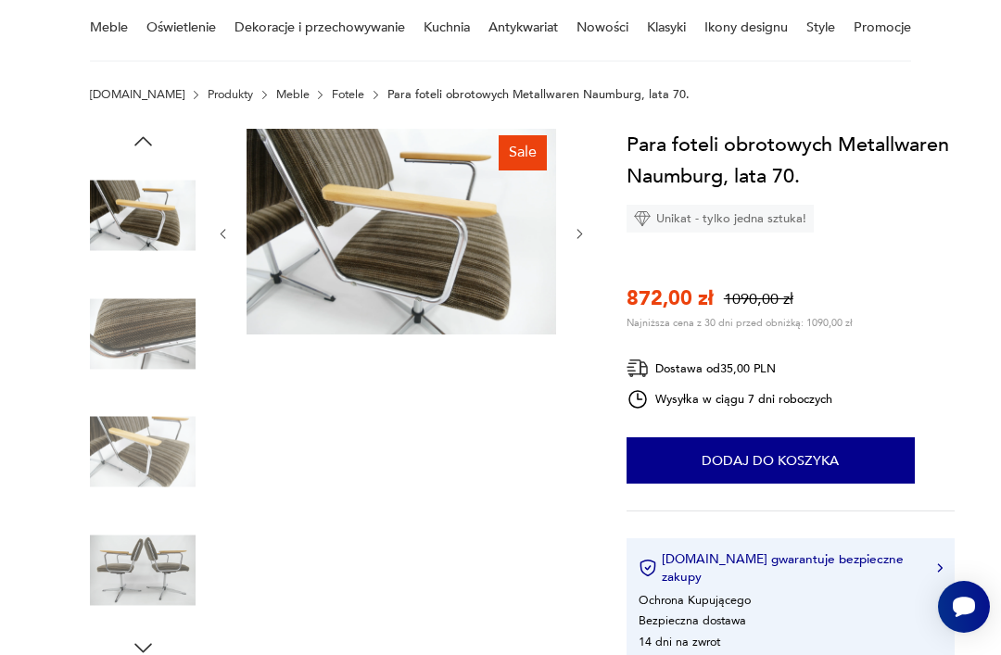
click at [124, 332] on img at bounding box center [143, 334] width 106 height 106
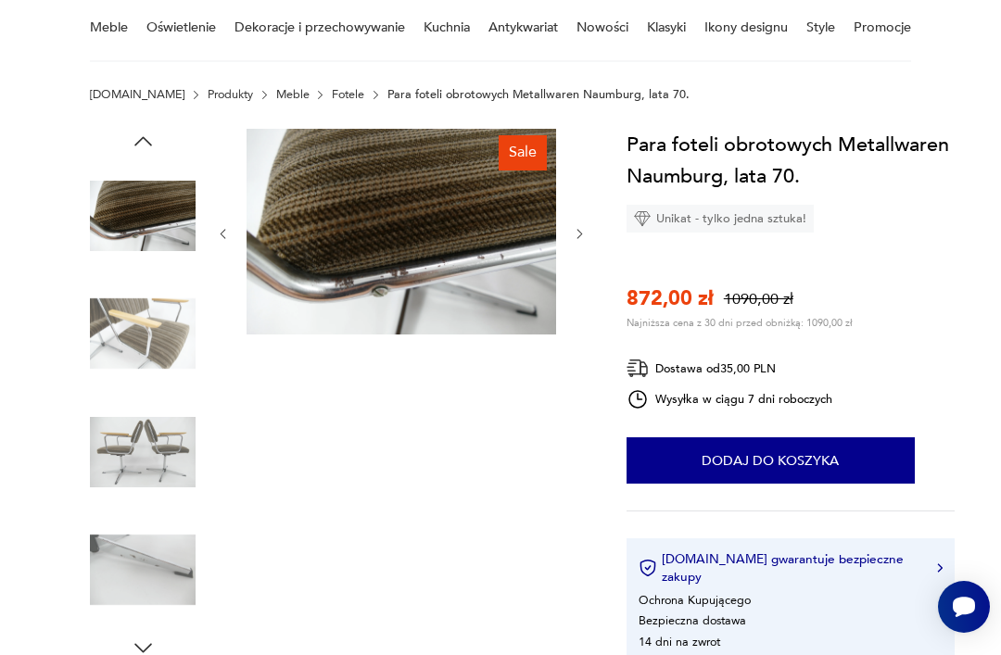
click at [145, 361] on img at bounding box center [143, 334] width 106 height 106
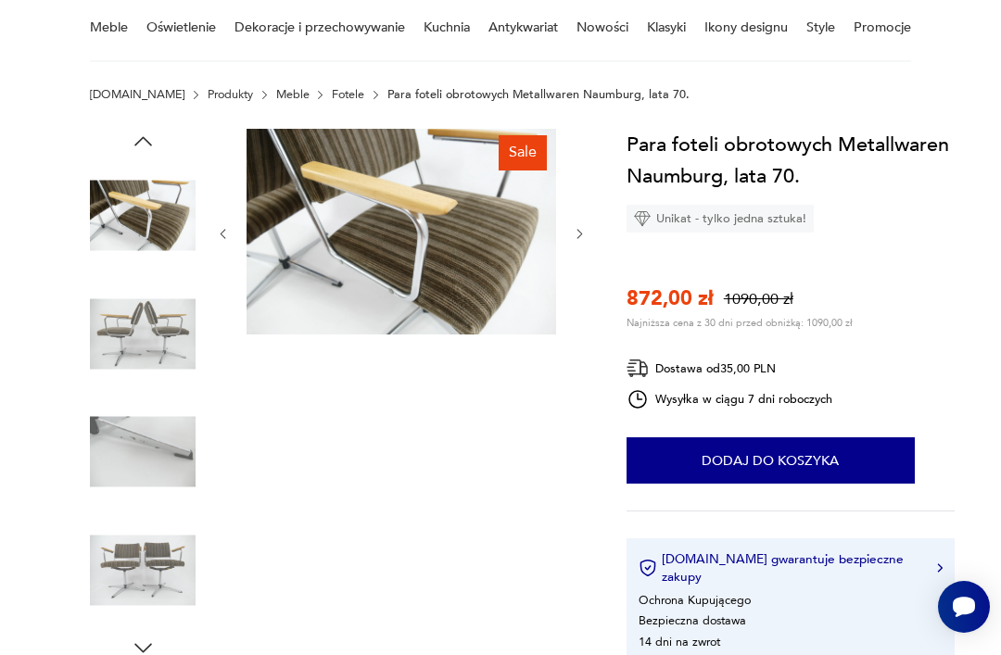
click at [145, 377] on img at bounding box center [143, 334] width 106 height 106
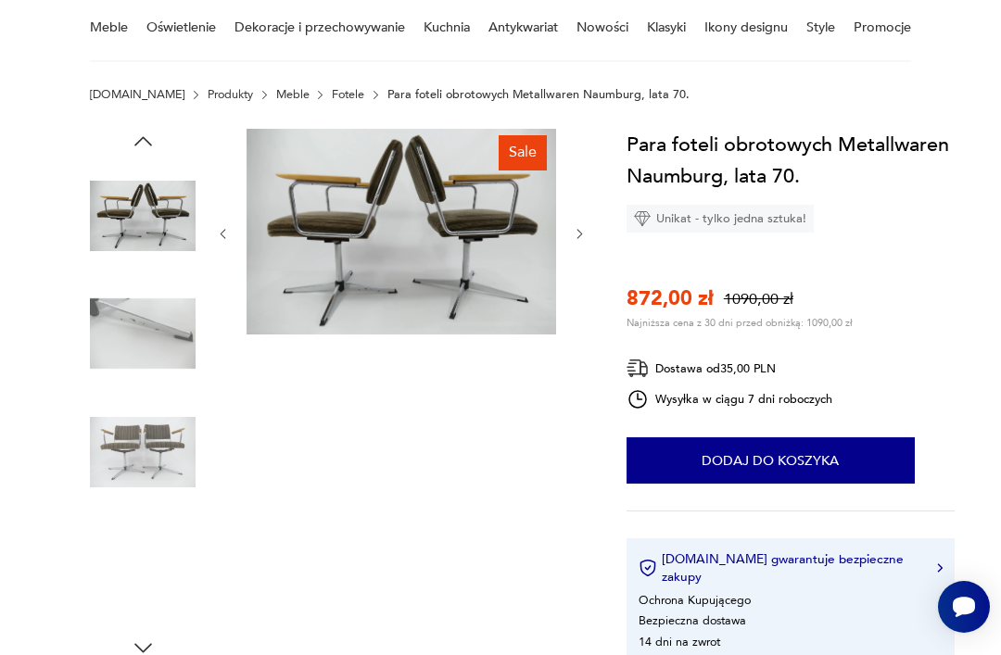
click at [148, 428] on img at bounding box center [143, 452] width 106 height 106
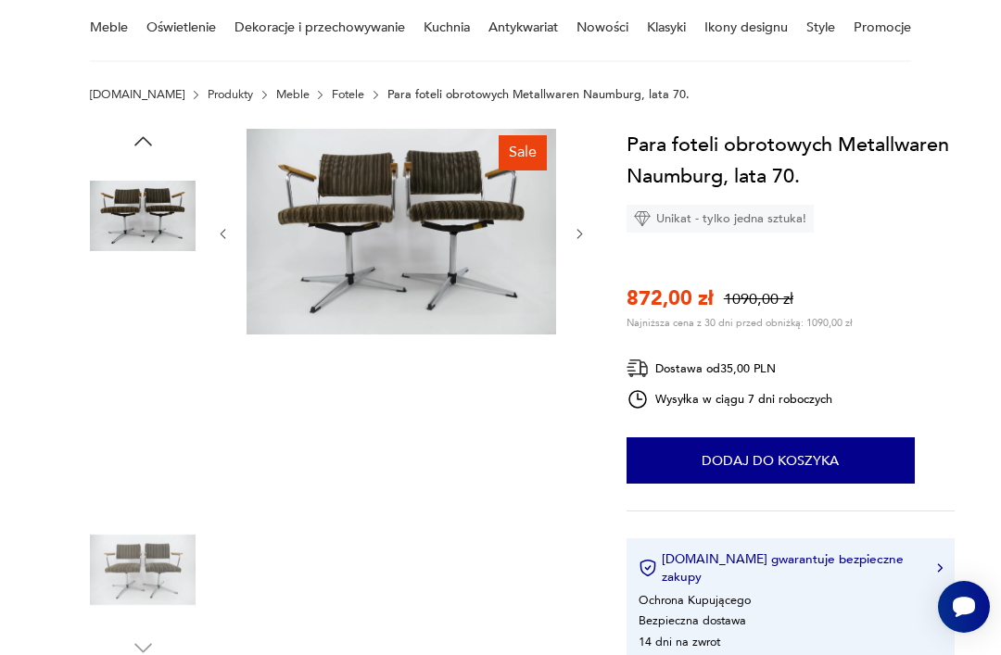
click at [153, 469] on img at bounding box center [143, 452] width 106 height 106
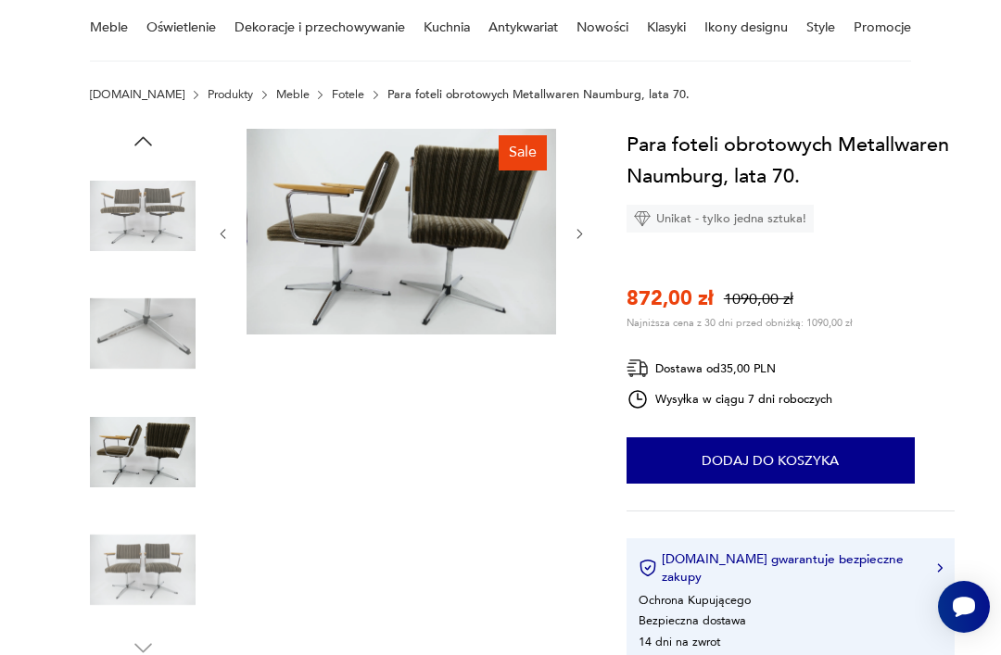
click at [146, 569] on img at bounding box center [143, 570] width 106 height 106
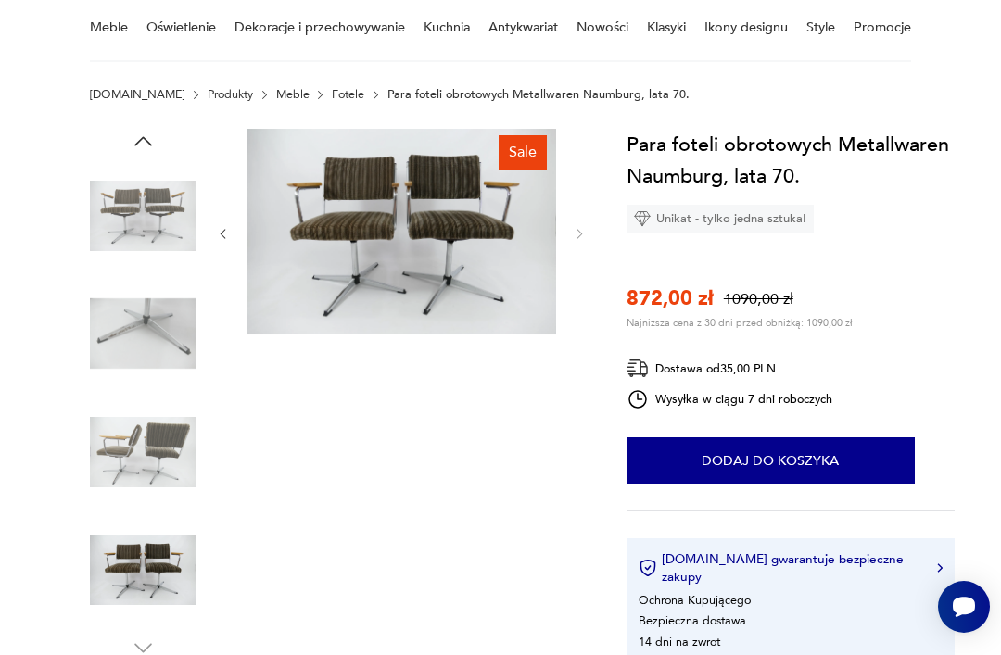
click at [146, 415] on img at bounding box center [143, 452] width 106 height 106
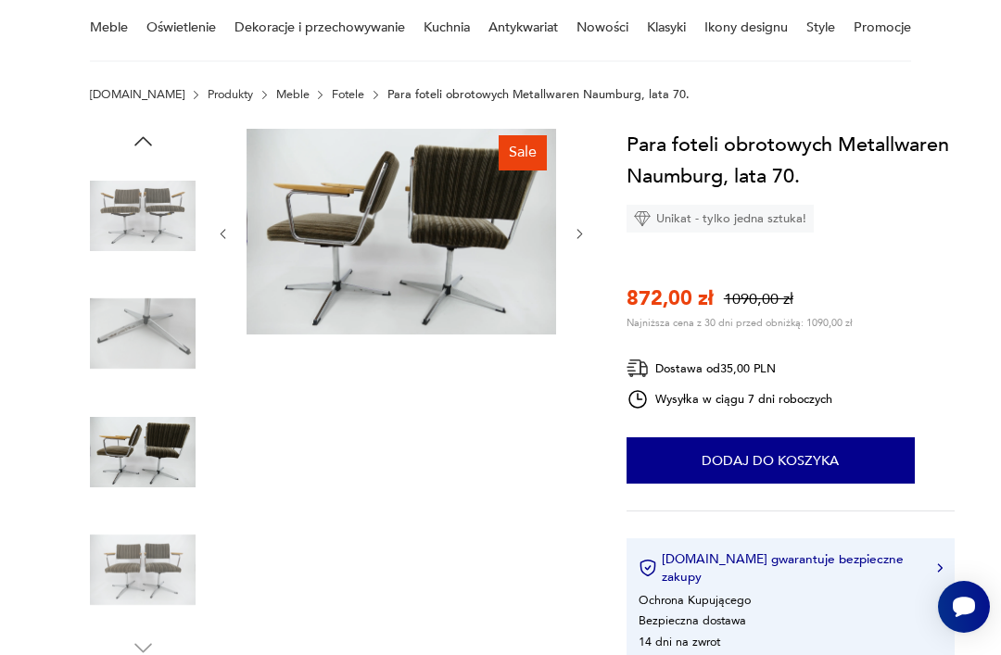
click at [145, 593] on img at bounding box center [143, 570] width 106 height 106
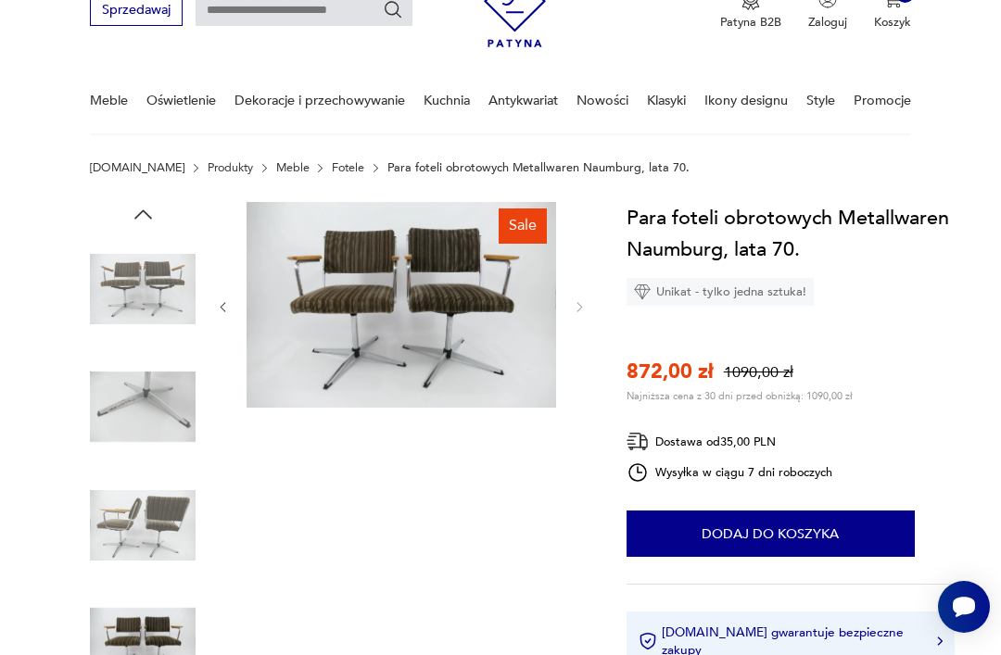
scroll to position [0, 0]
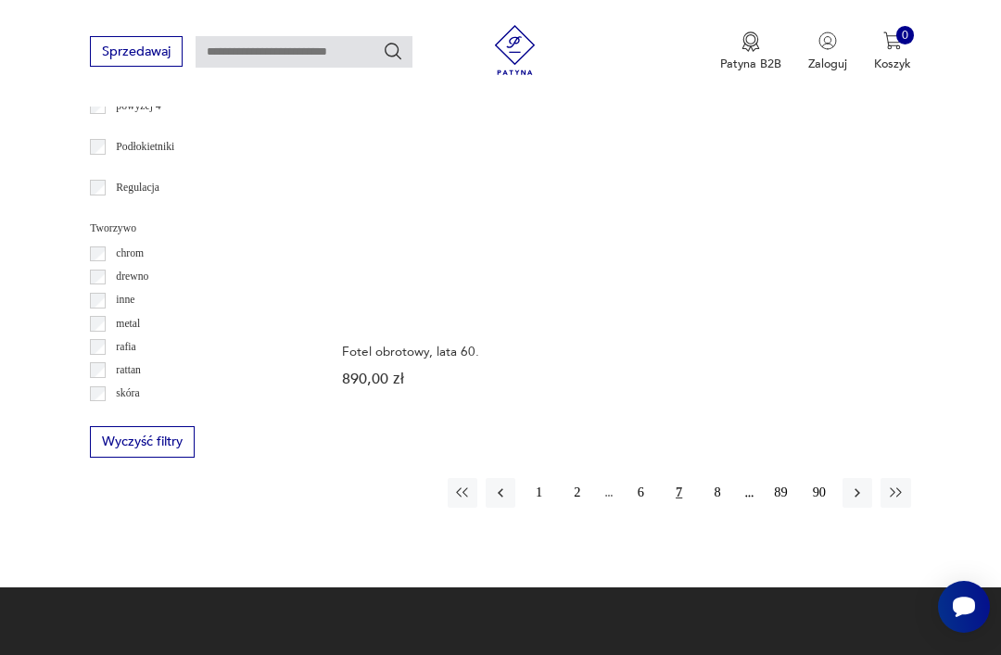
scroll to position [2295, 0]
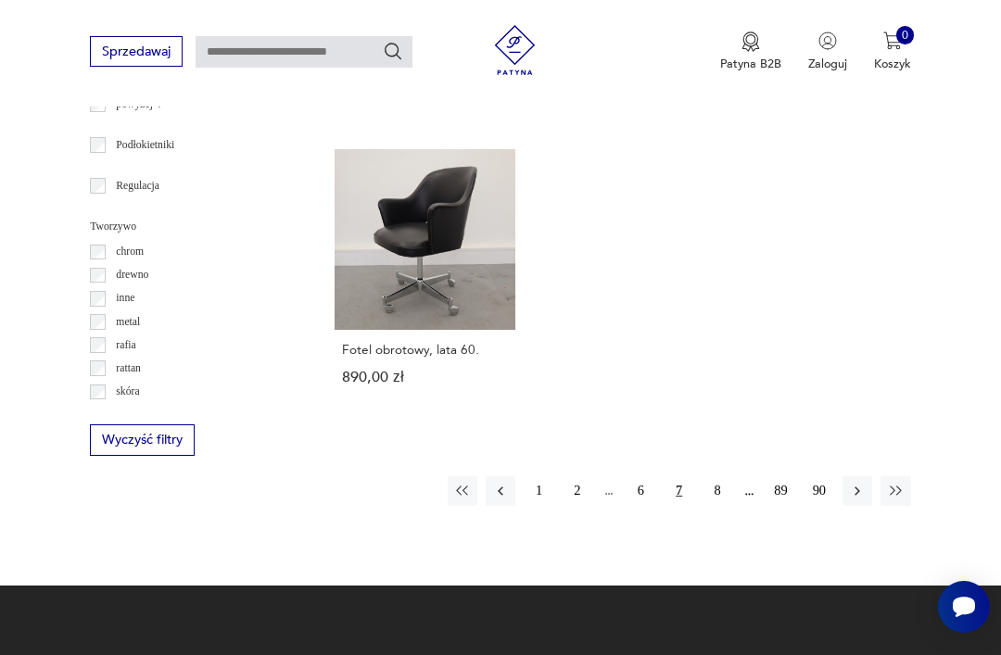
click at [715, 506] on button "8" at bounding box center [717, 491] width 30 height 30
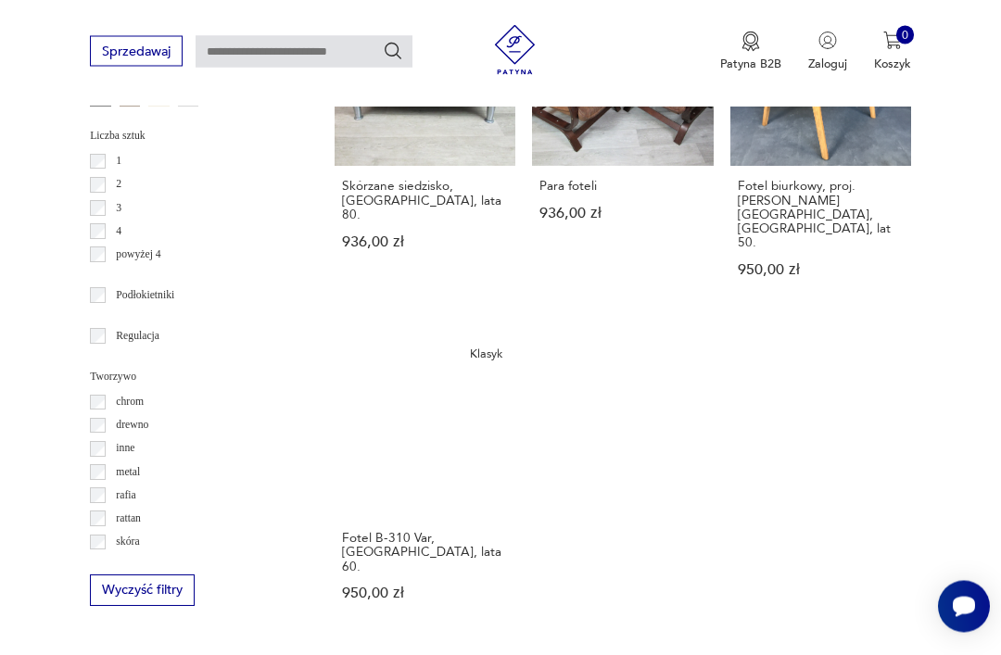
scroll to position [2144, 0]
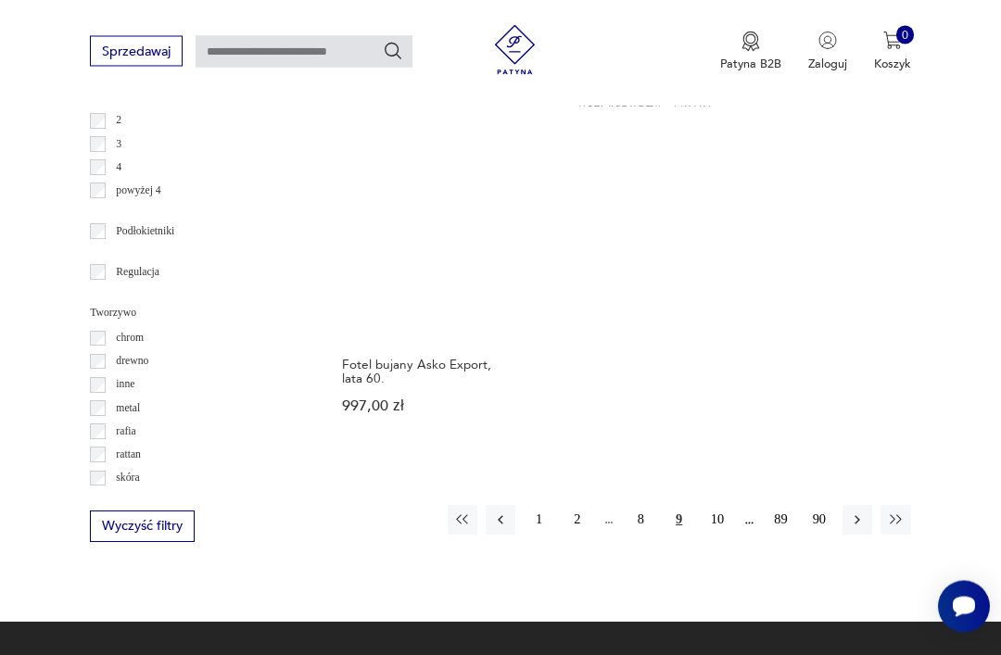
scroll to position [2245, 0]
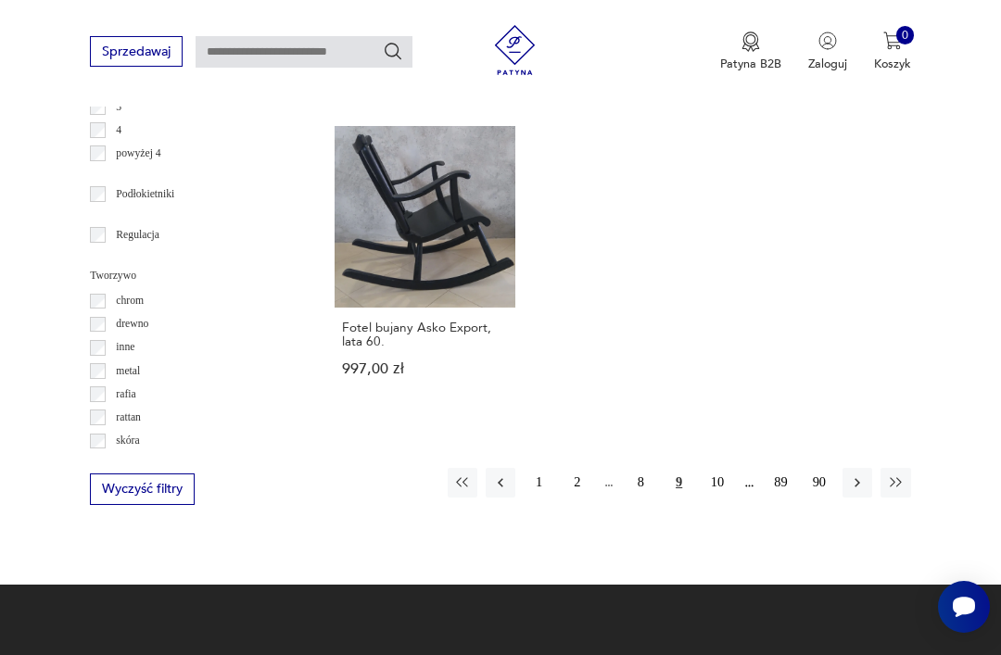
click at [714, 498] on button "10" at bounding box center [717, 483] width 30 height 30
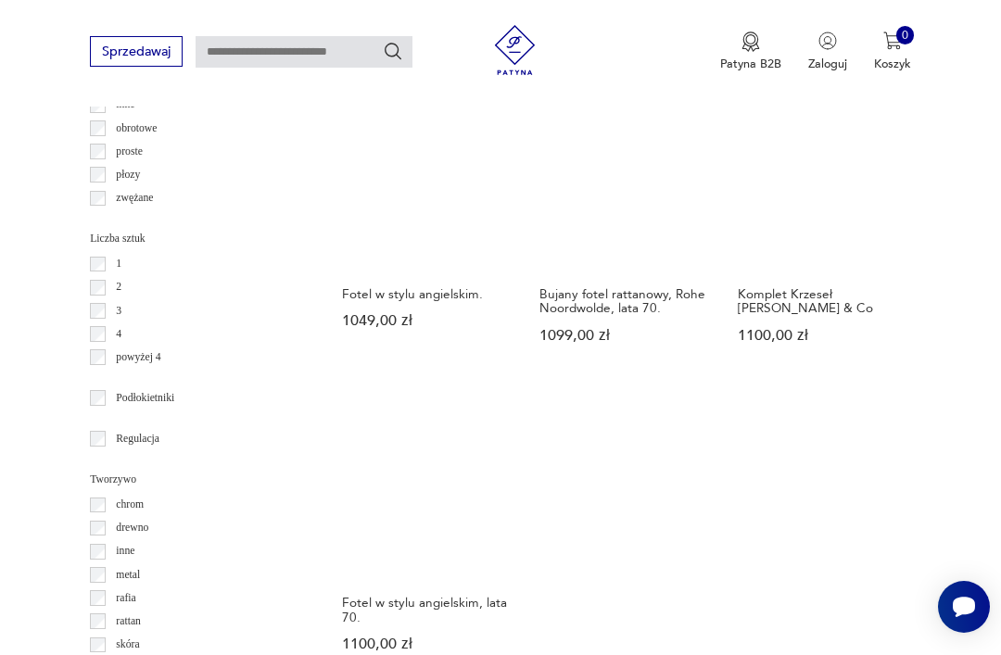
scroll to position [2041, 0]
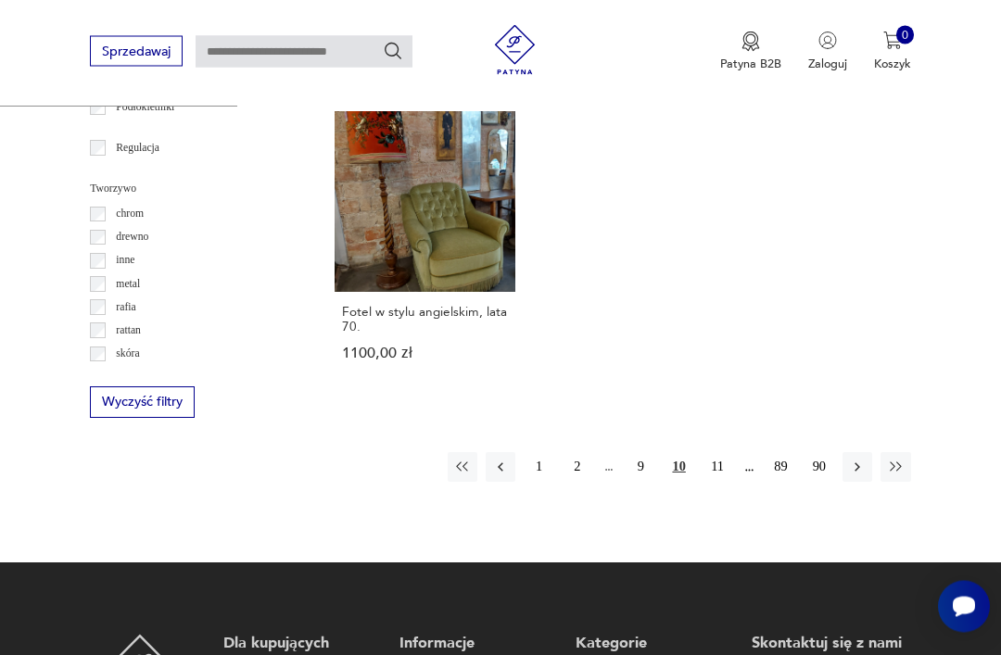
click at [726, 483] on button "11" at bounding box center [717, 468] width 30 height 30
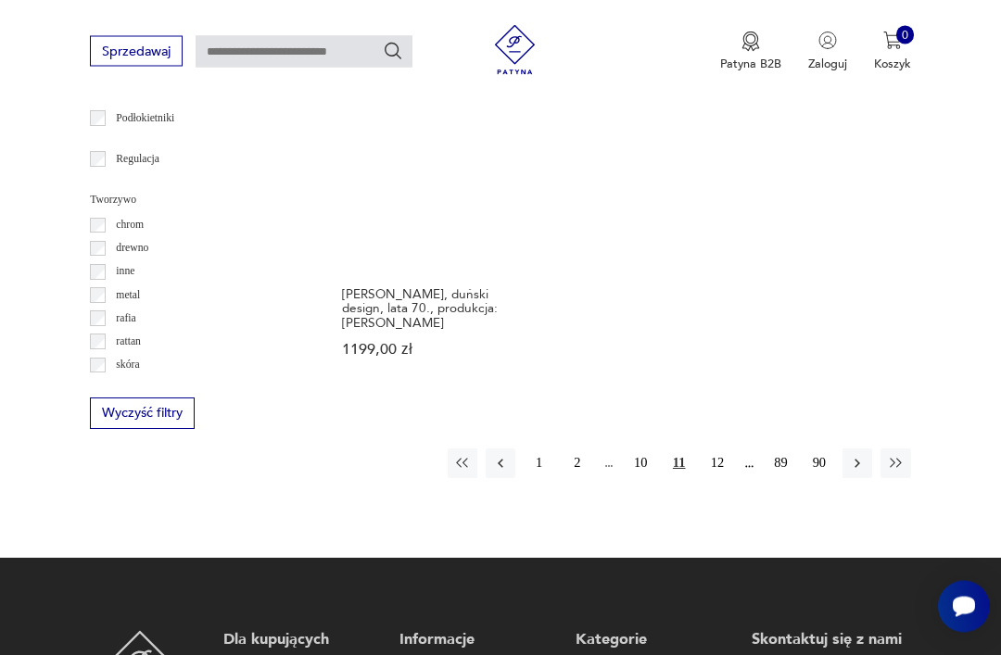
scroll to position [2321, 0]
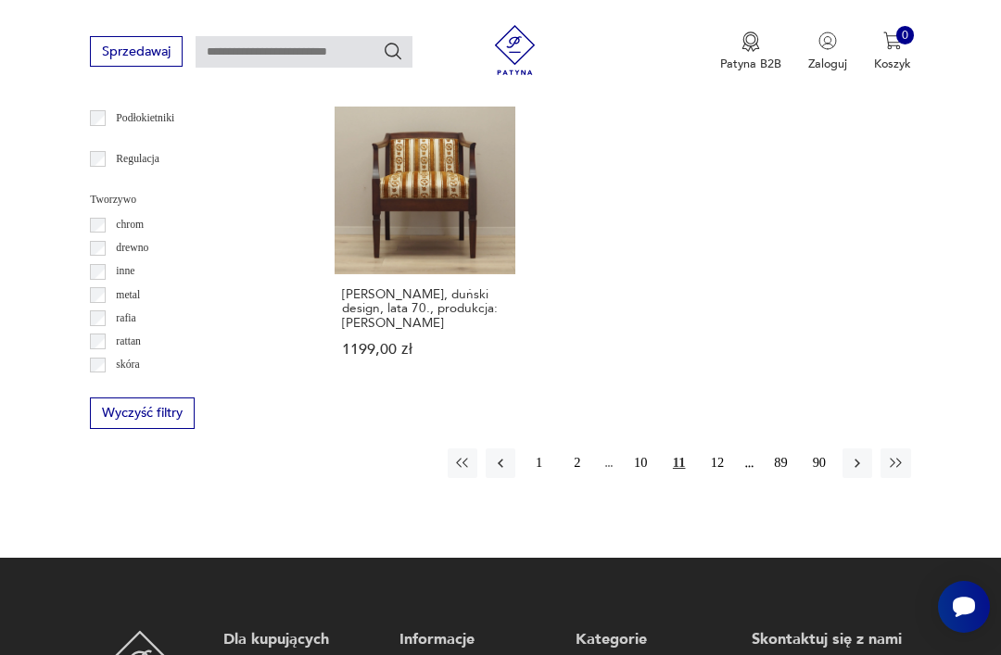
click at [707, 459] on button "12" at bounding box center [717, 464] width 30 height 30
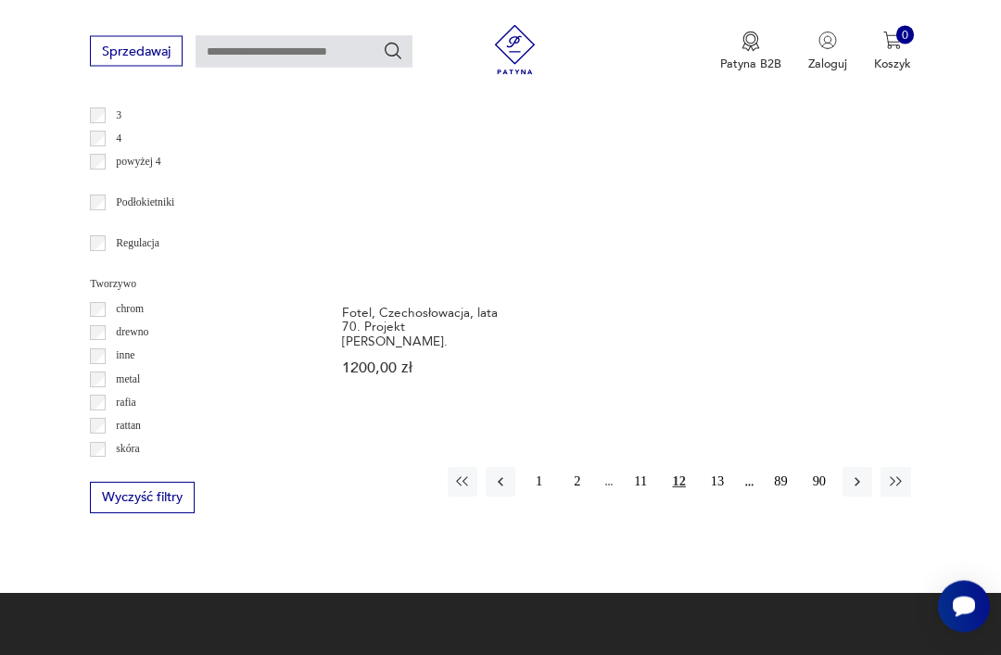
scroll to position [2212, 0]
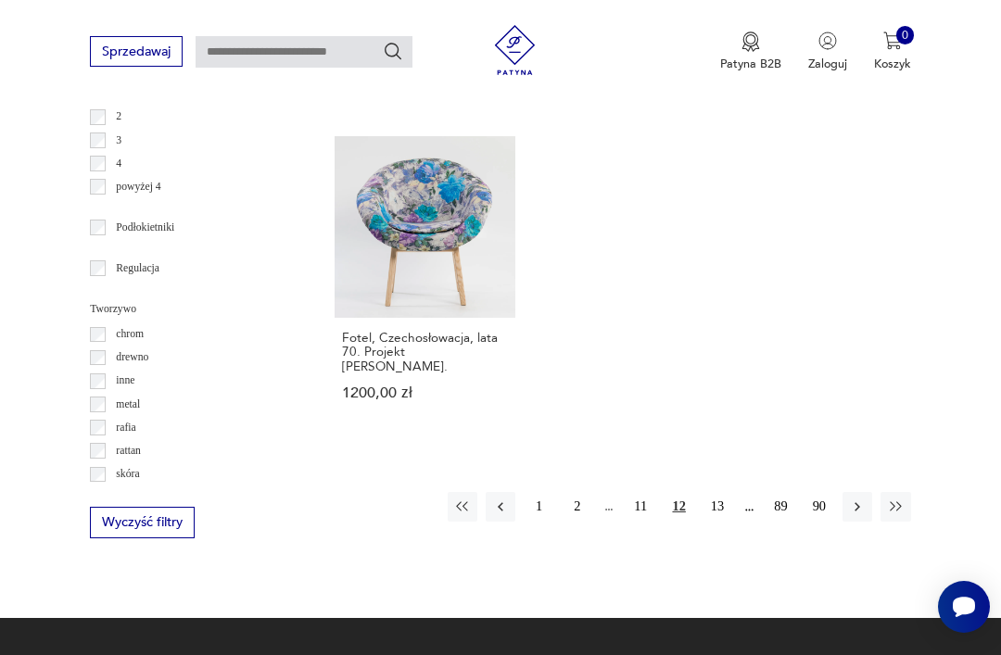
click at [722, 522] on button "13" at bounding box center [717, 507] width 30 height 30
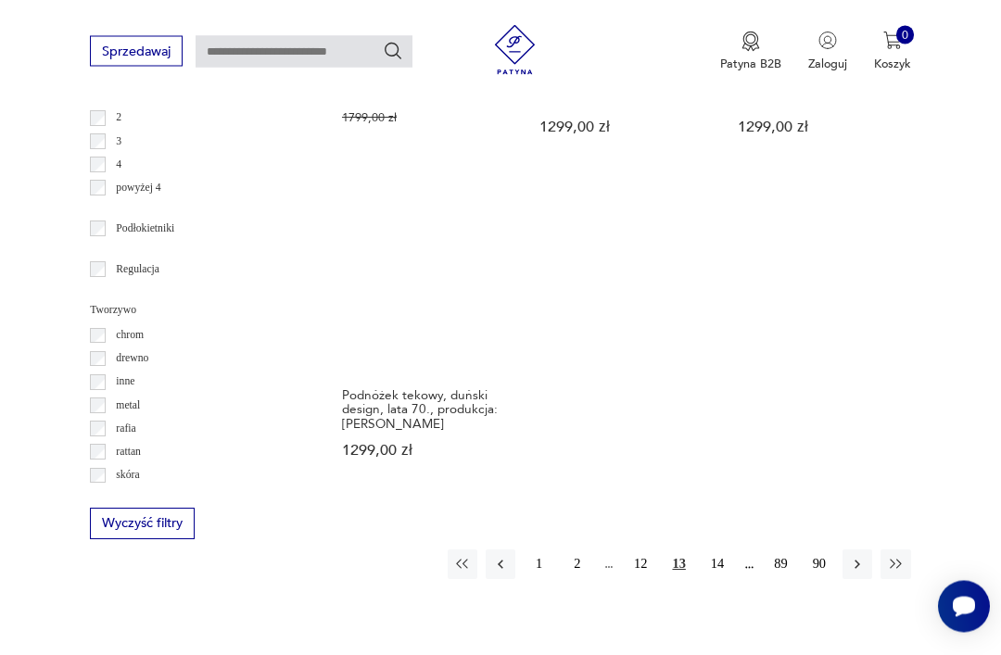
scroll to position [2296, 0]
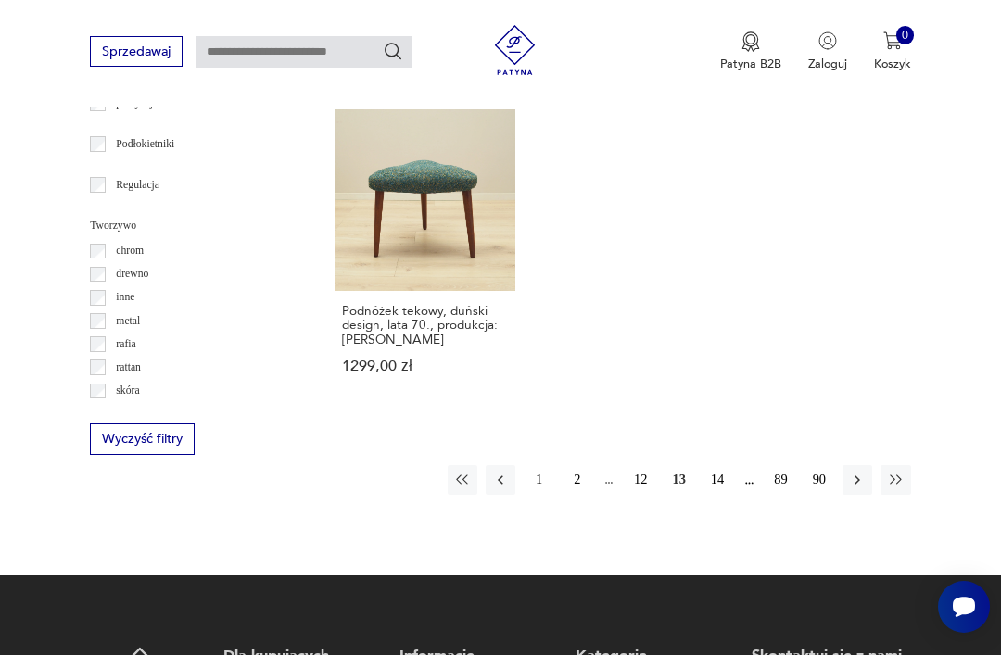
click at [723, 495] on button "14" at bounding box center [717, 480] width 30 height 30
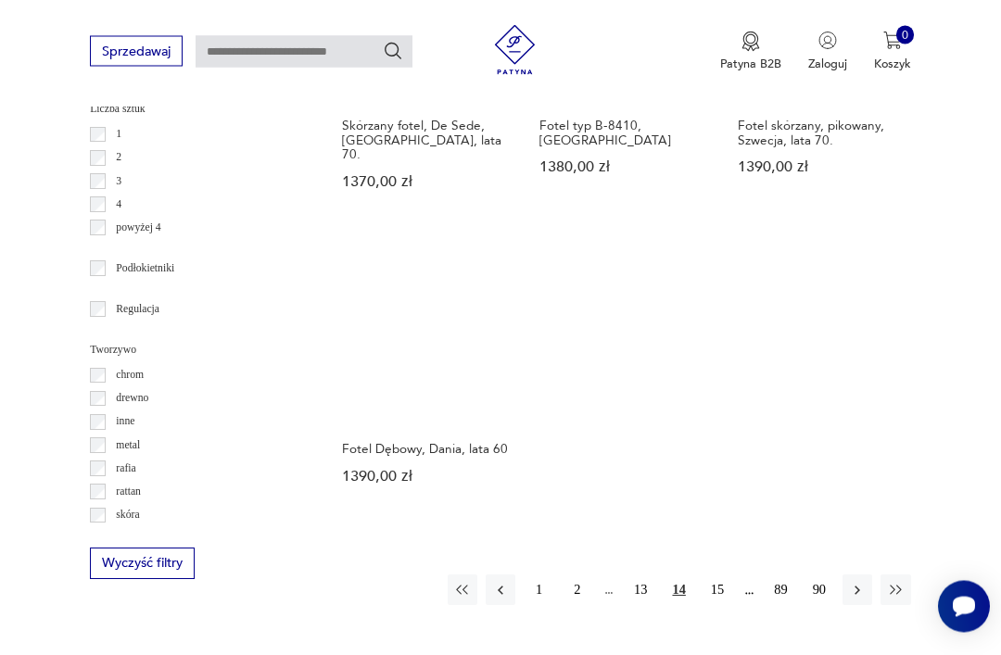
scroll to position [2228, 0]
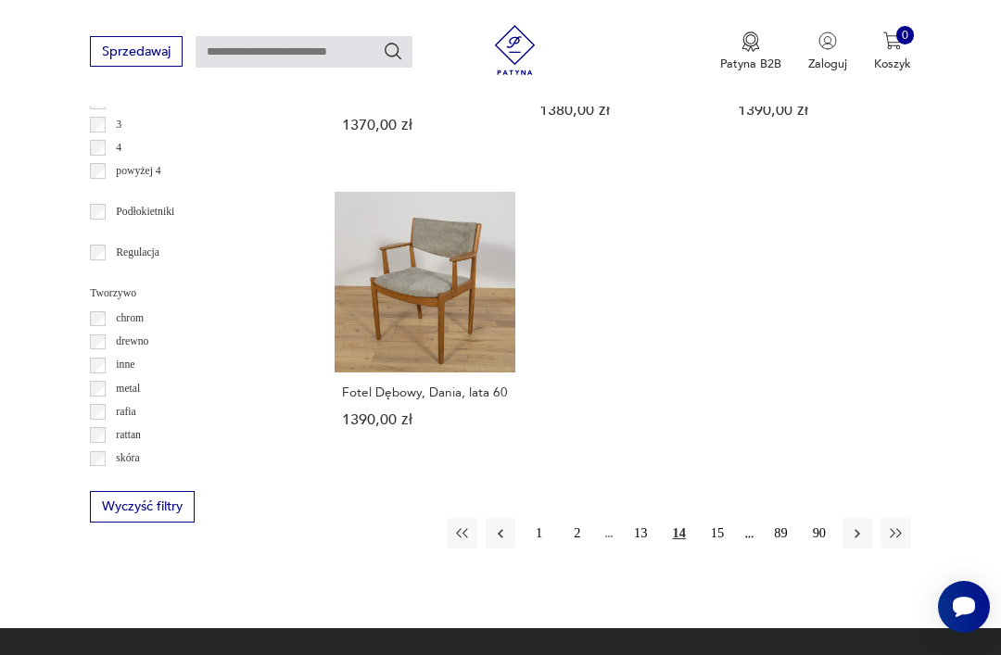
click at [718, 548] on button "15" at bounding box center [717, 533] width 30 height 30
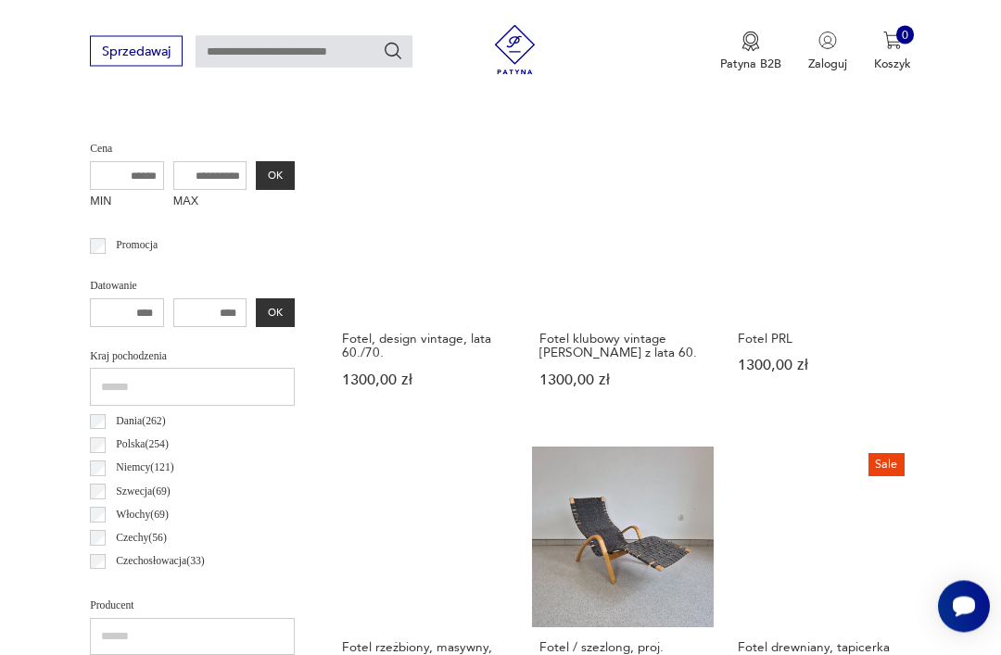
scroll to position [428, 0]
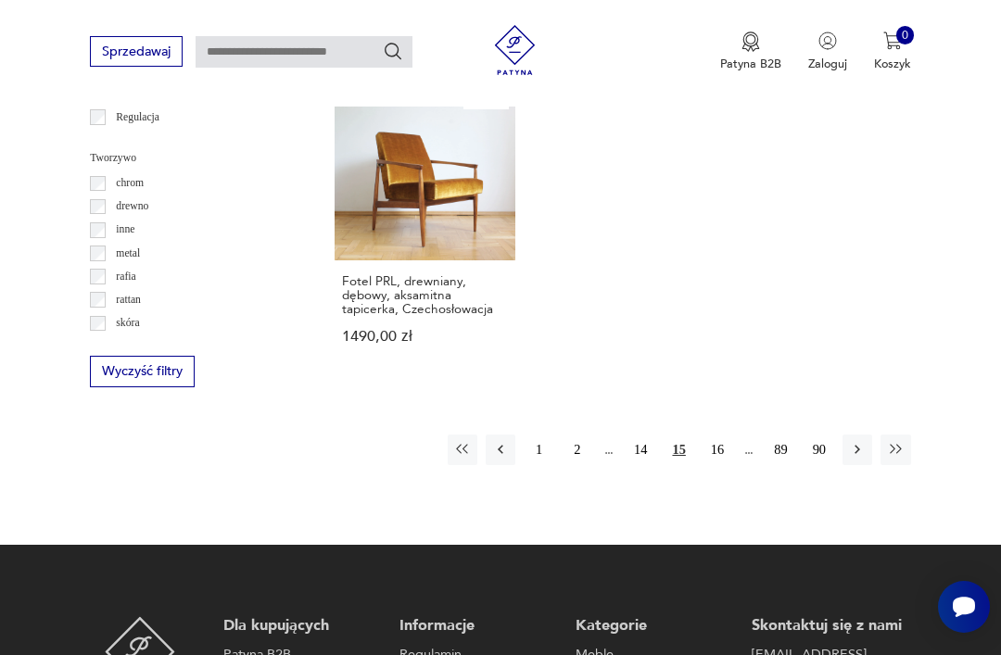
click at [723, 464] on button "16" at bounding box center [717, 450] width 30 height 30
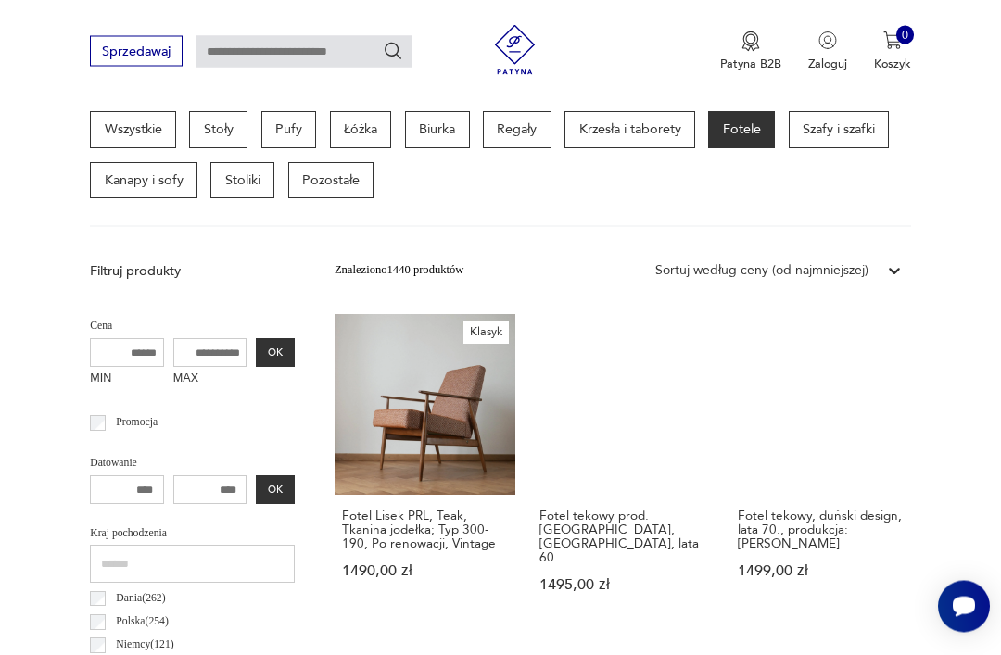
scroll to position [407, 0]
